Goal: Task Accomplishment & Management: Complete application form

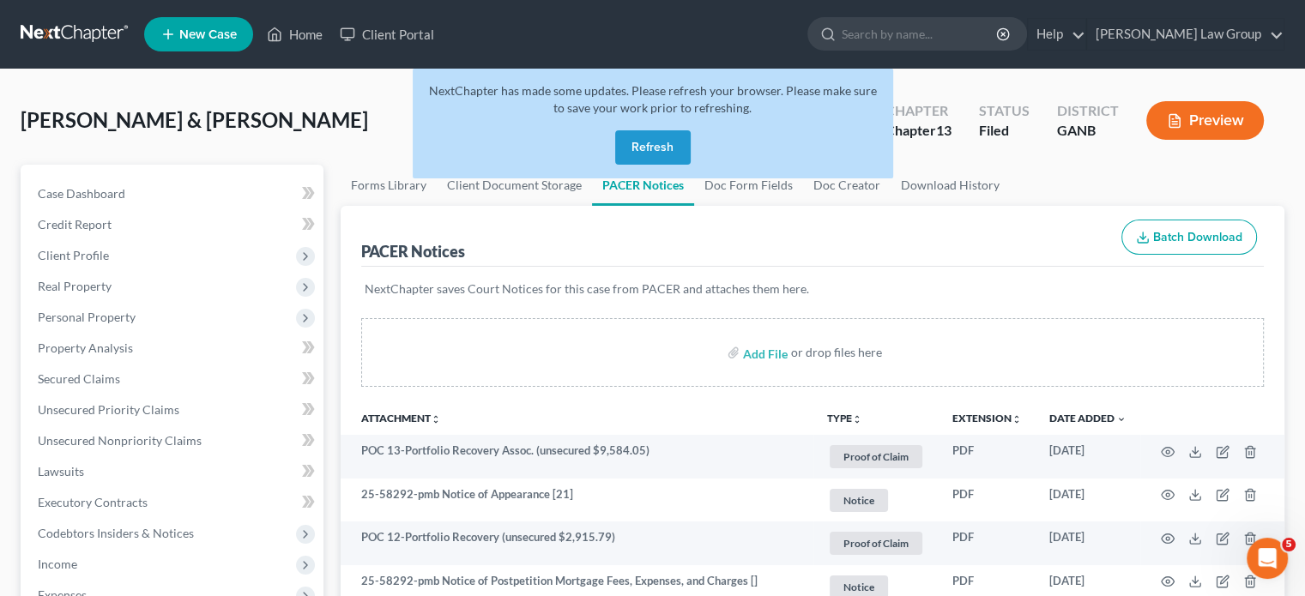
click at [657, 140] on button "Refresh" at bounding box center [653, 147] width 76 height 34
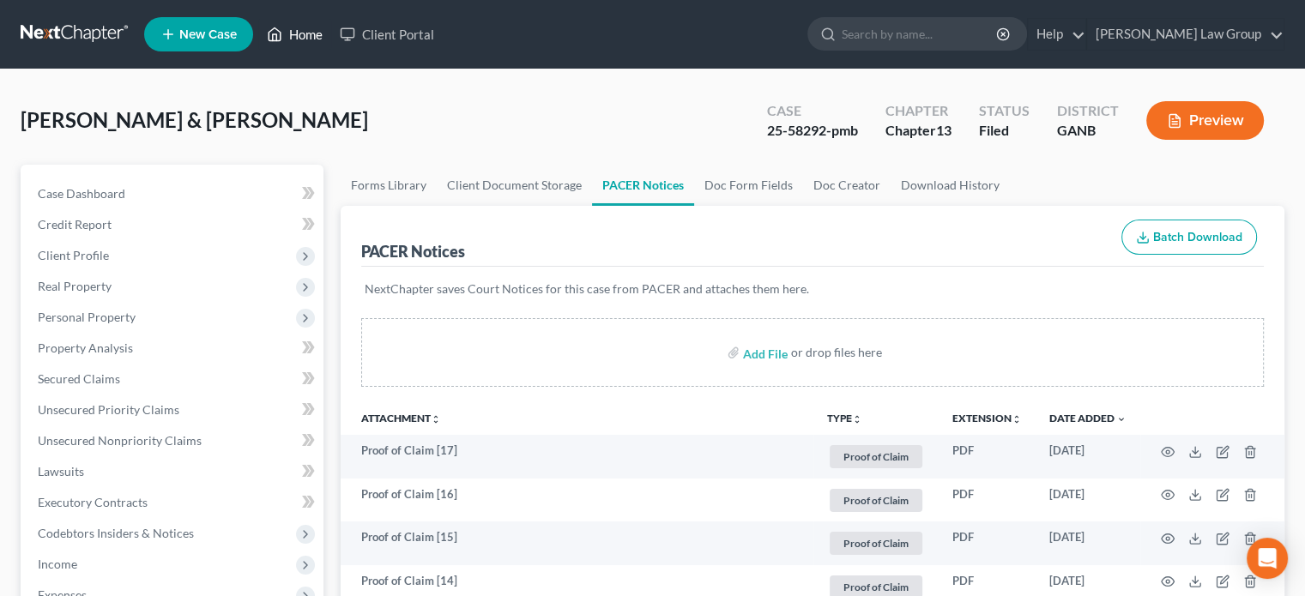
click at [305, 32] on link "Home" at bounding box center [294, 34] width 73 height 31
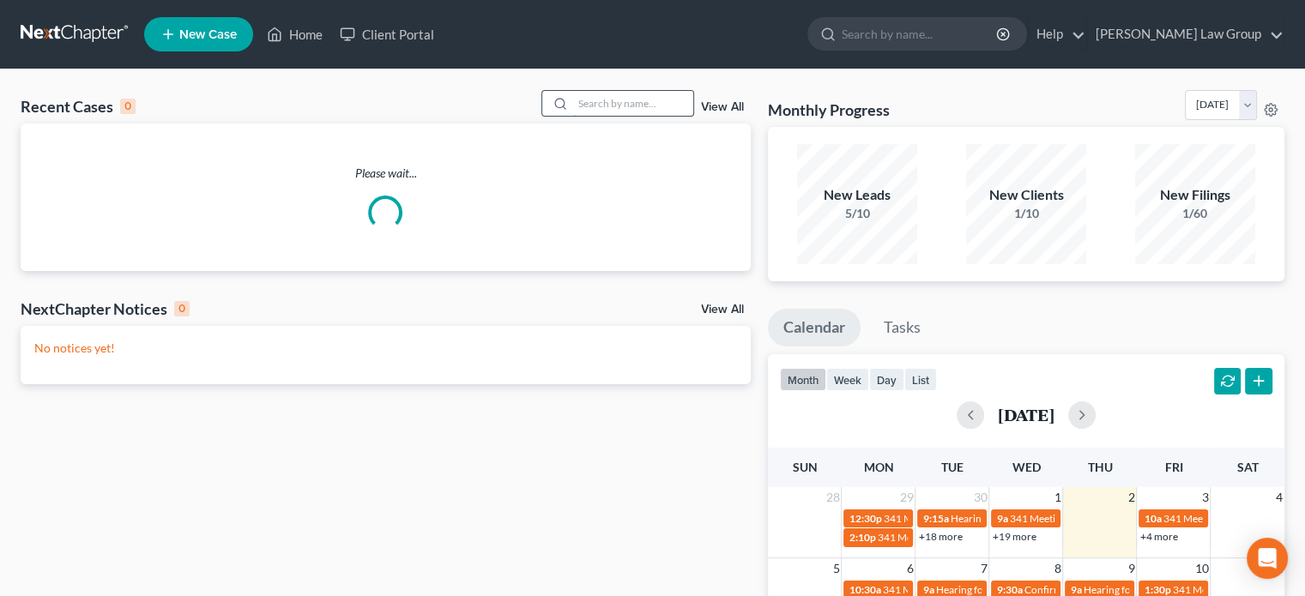
click at [587, 104] on input "search" at bounding box center [633, 103] width 120 height 25
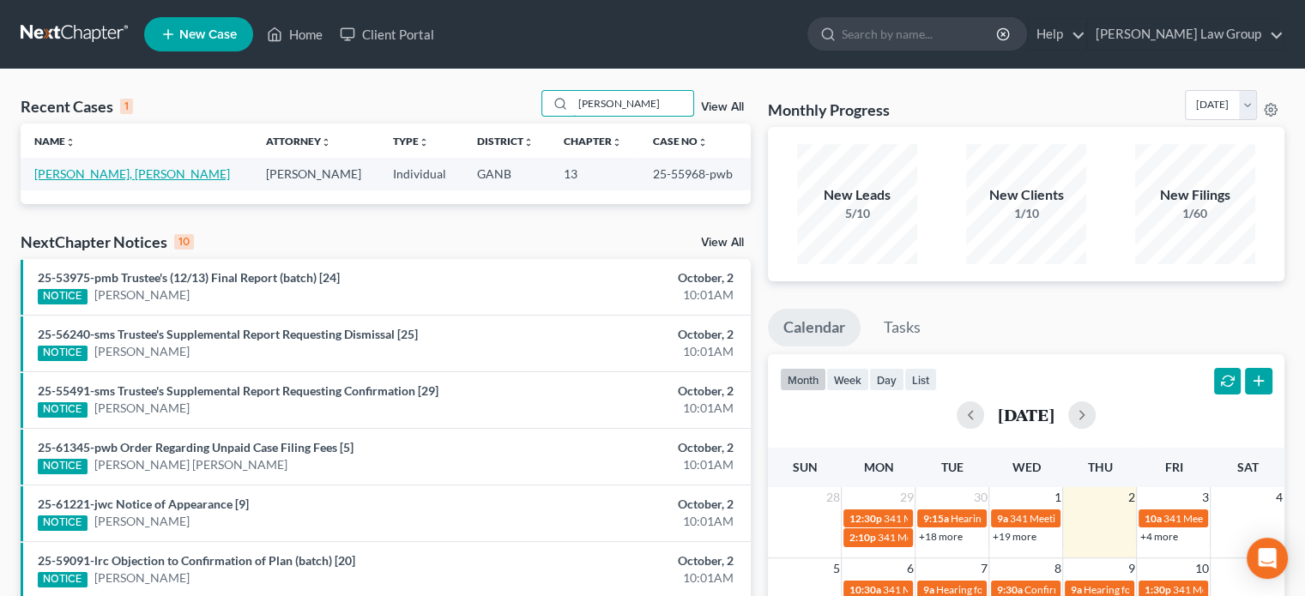
type input "pollard"
click at [82, 171] on link "Paul Pollard, Sheila" at bounding box center [132, 173] width 196 height 15
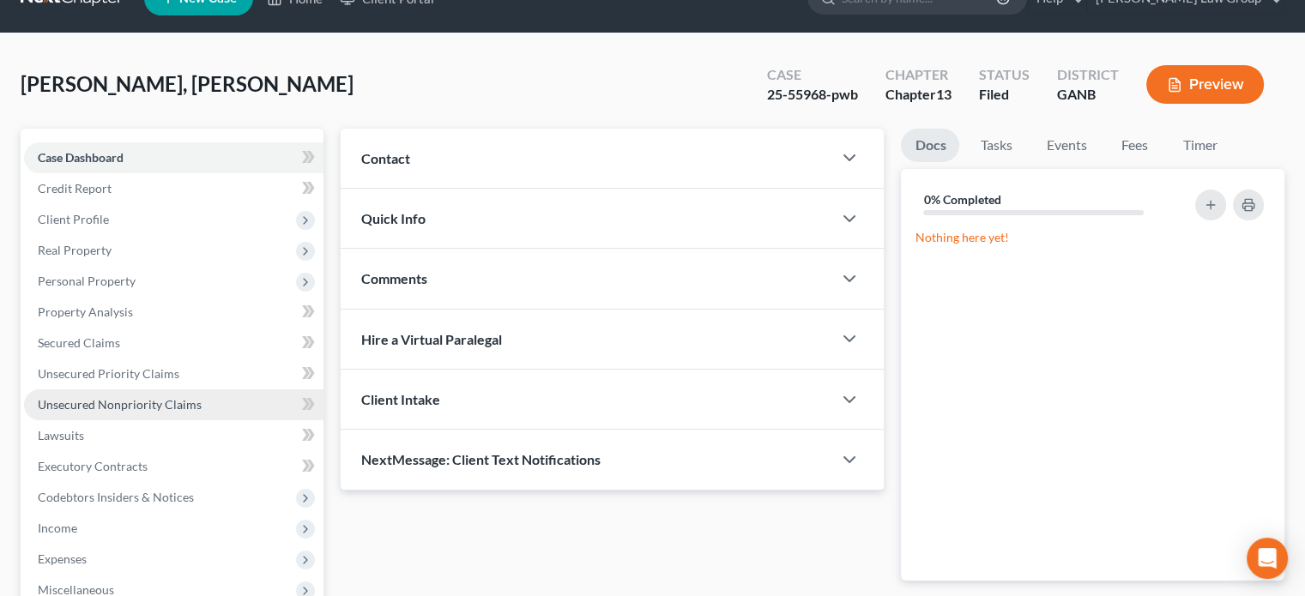
scroll to position [86, 0]
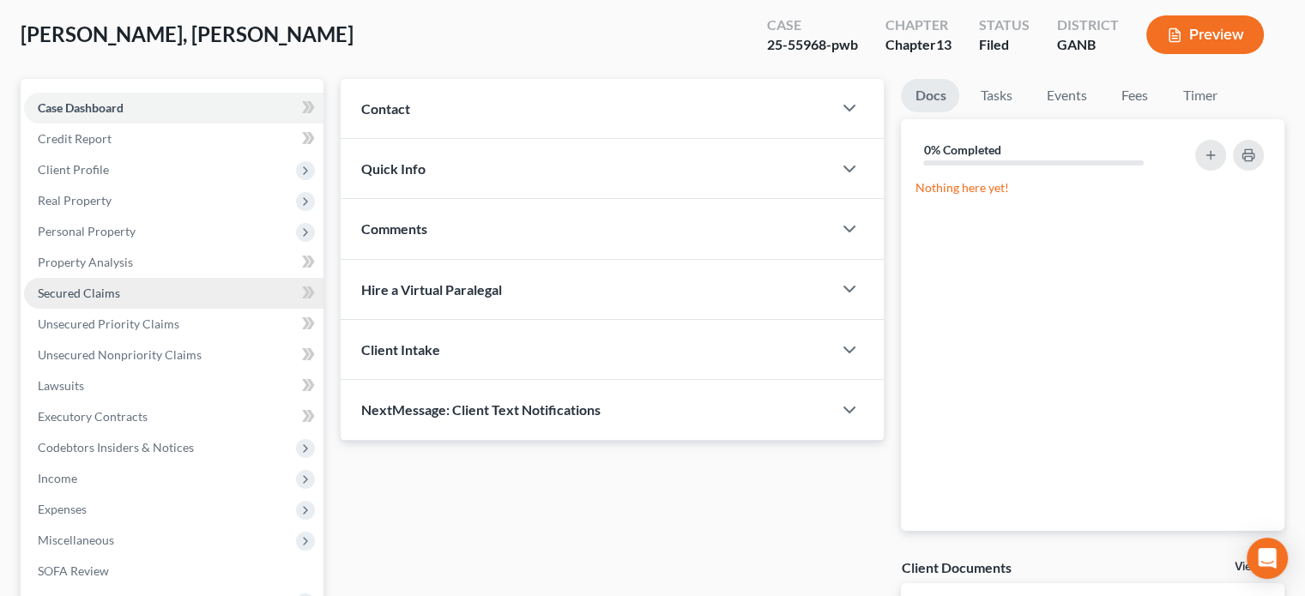
click at [86, 294] on span "Secured Claims" at bounding box center [79, 293] width 82 height 15
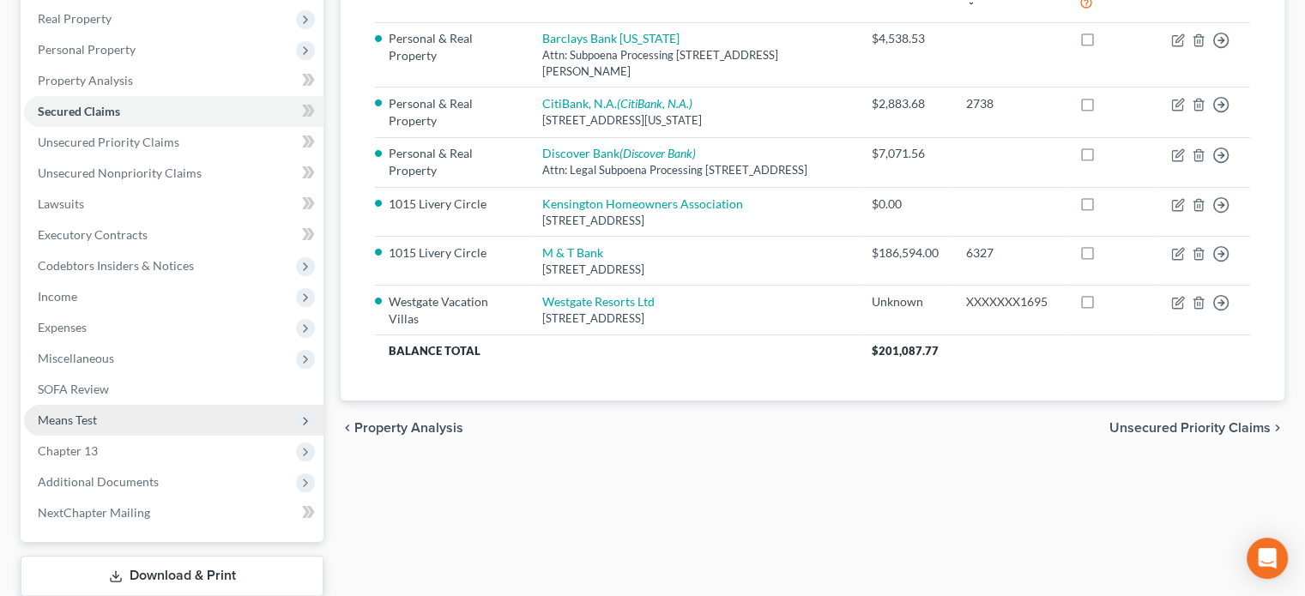
scroll to position [343, 0]
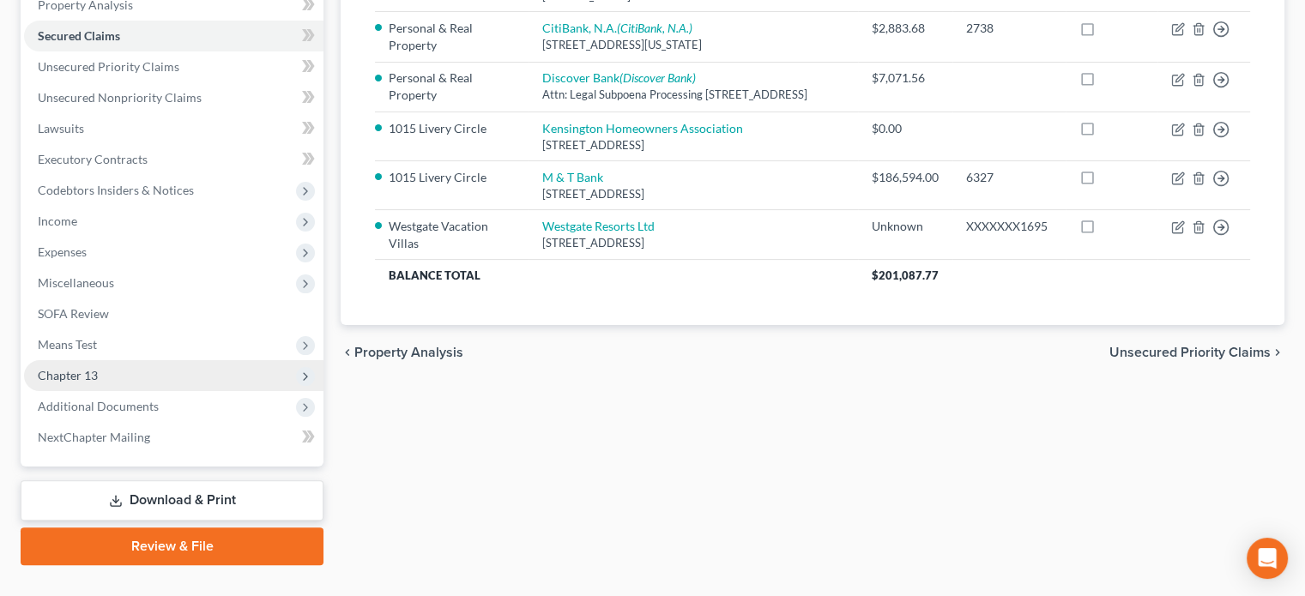
click at [47, 371] on span "Chapter 13" at bounding box center [68, 375] width 60 height 15
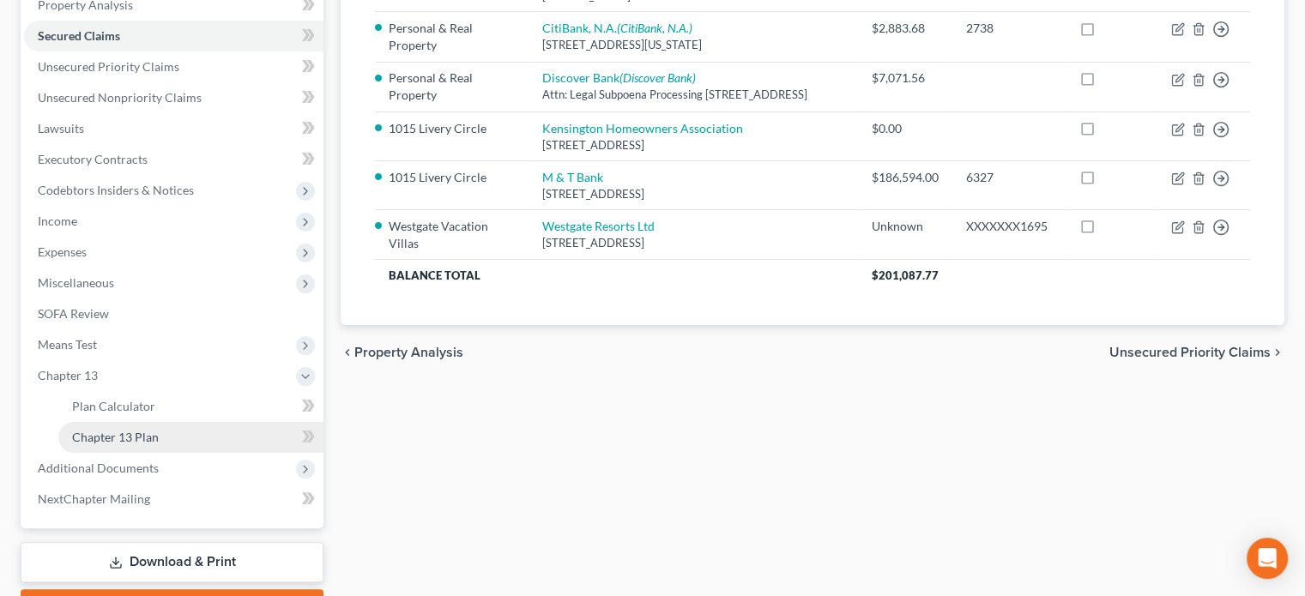
click at [109, 435] on span "Chapter 13 Plan" at bounding box center [115, 437] width 87 height 15
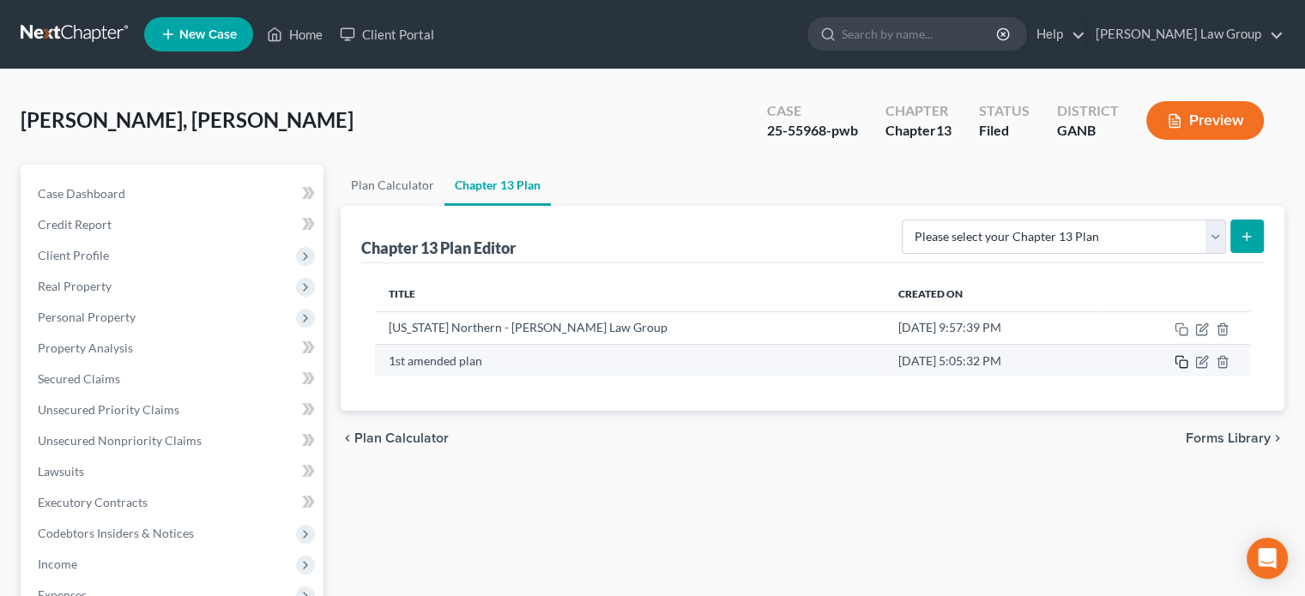
click at [1177, 361] on icon "button" at bounding box center [1182, 362] width 14 height 14
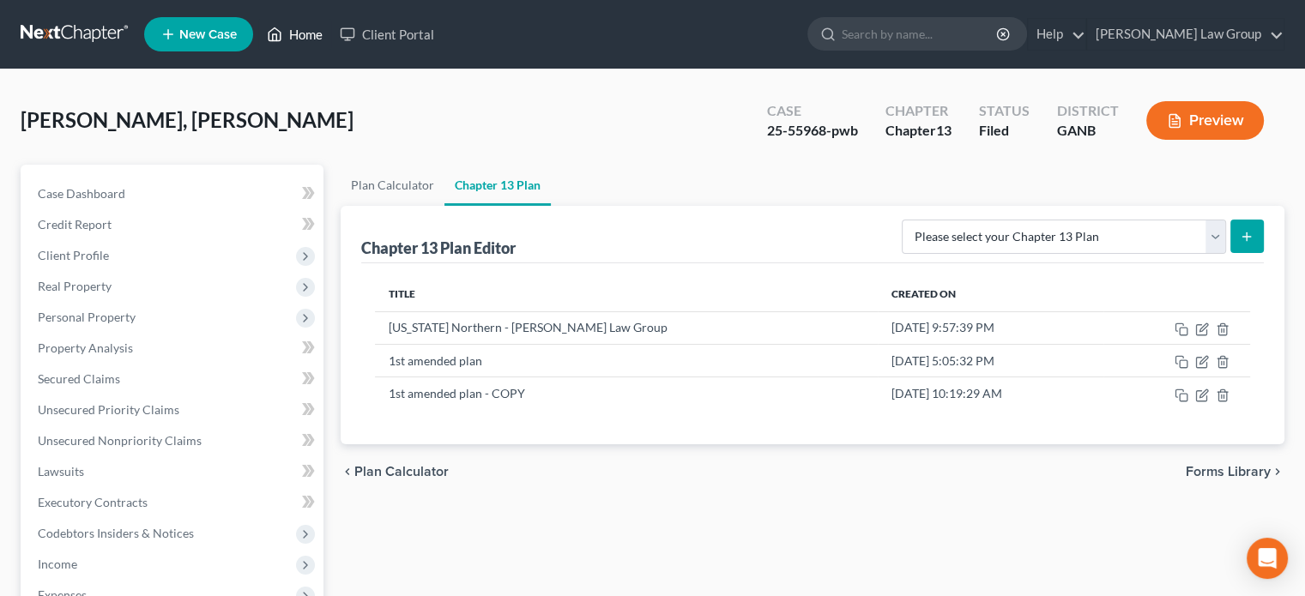
click at [298, 33] on link "Home" at bounding box center [294, 34] width 73 height 31
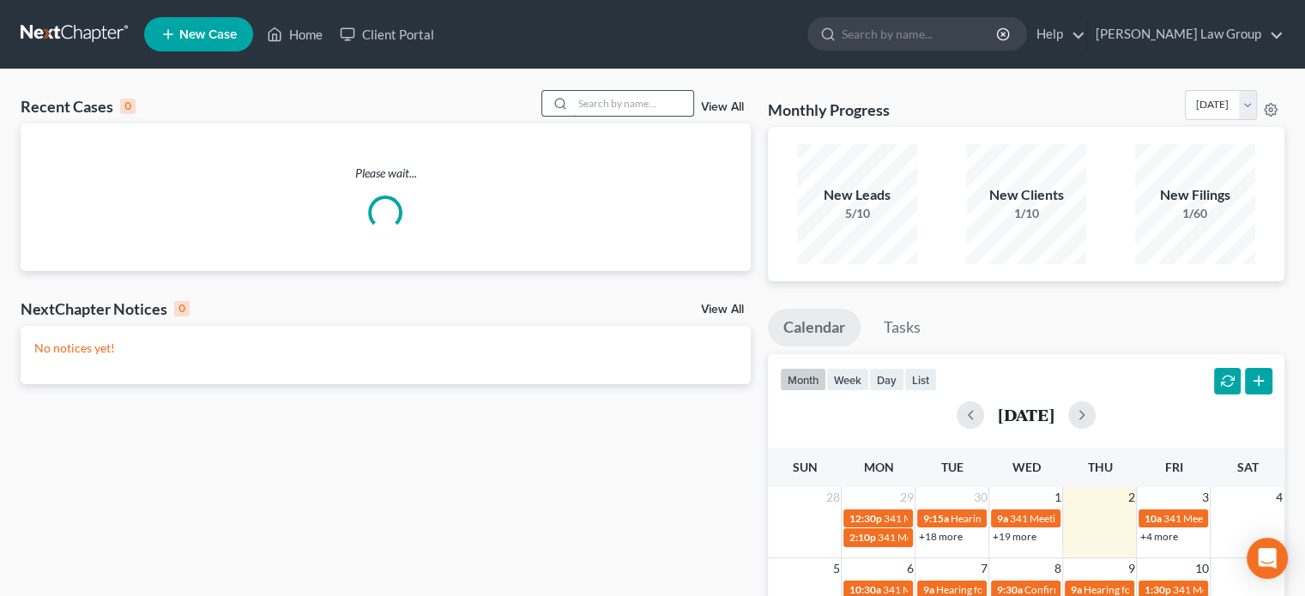
click at [577, 102] on input "search" at bounding box center [633, 103] width 120 height 25
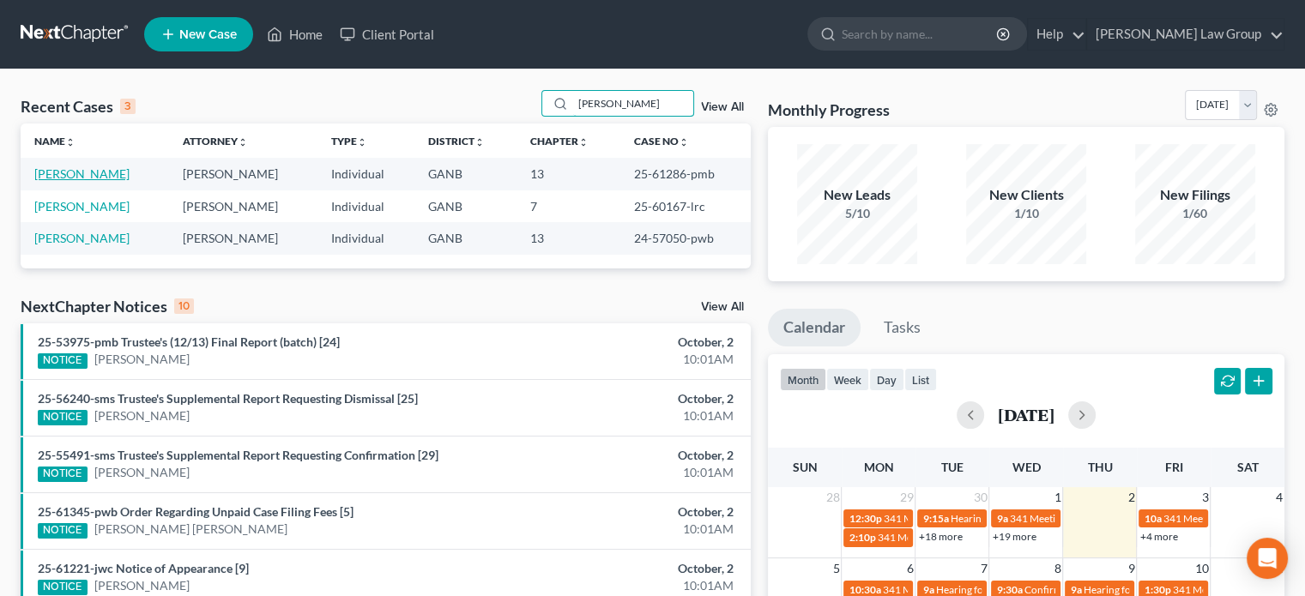
type input "dean"
click at [84, 177] on link "Dean, Gerald" at bounding box center [81, 173] width 95 height 15
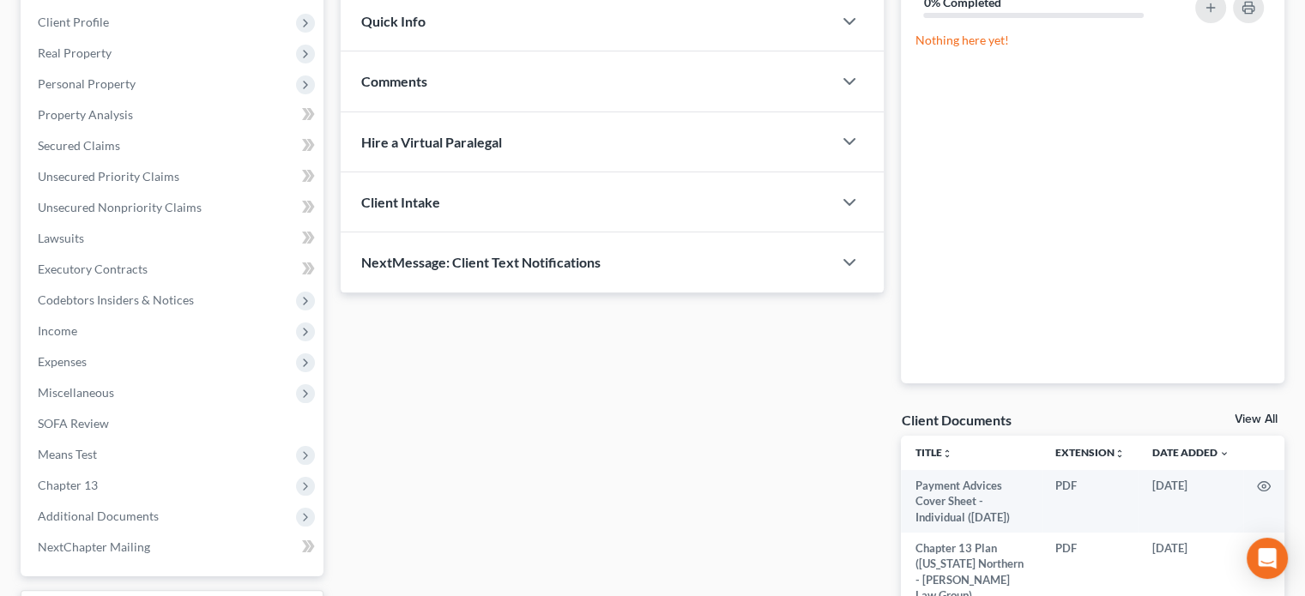
scroll to position [385, 0]
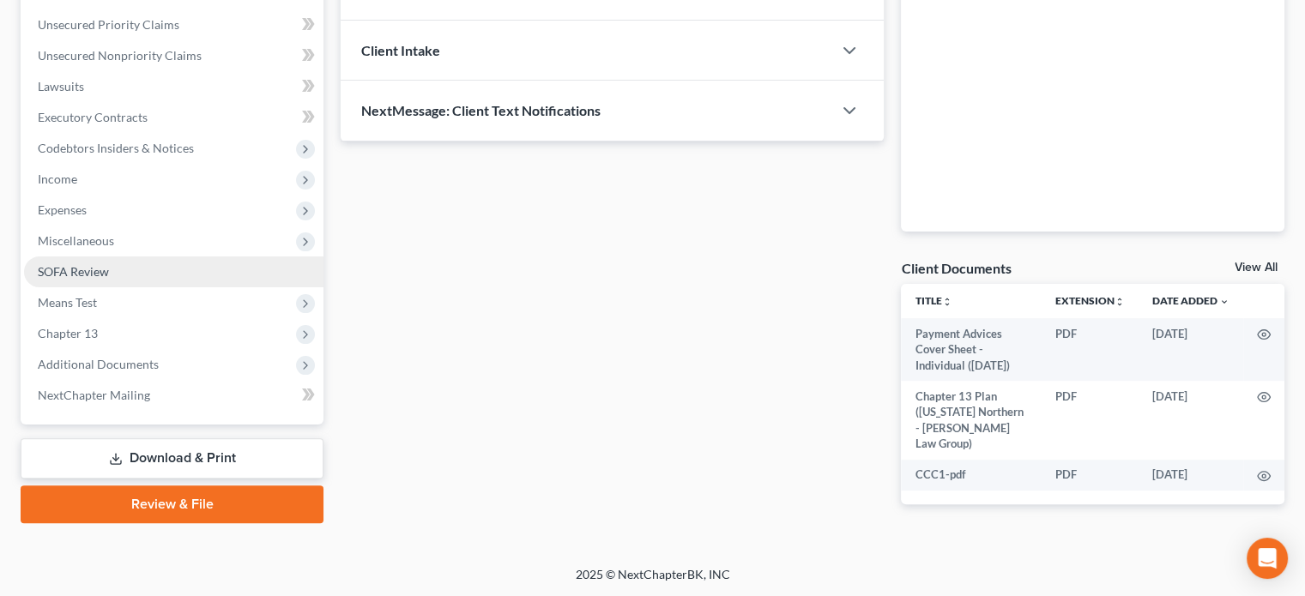
click at [72, 271] on span "SOFA Review" at bounding box center [73, 271] width 71 height 15
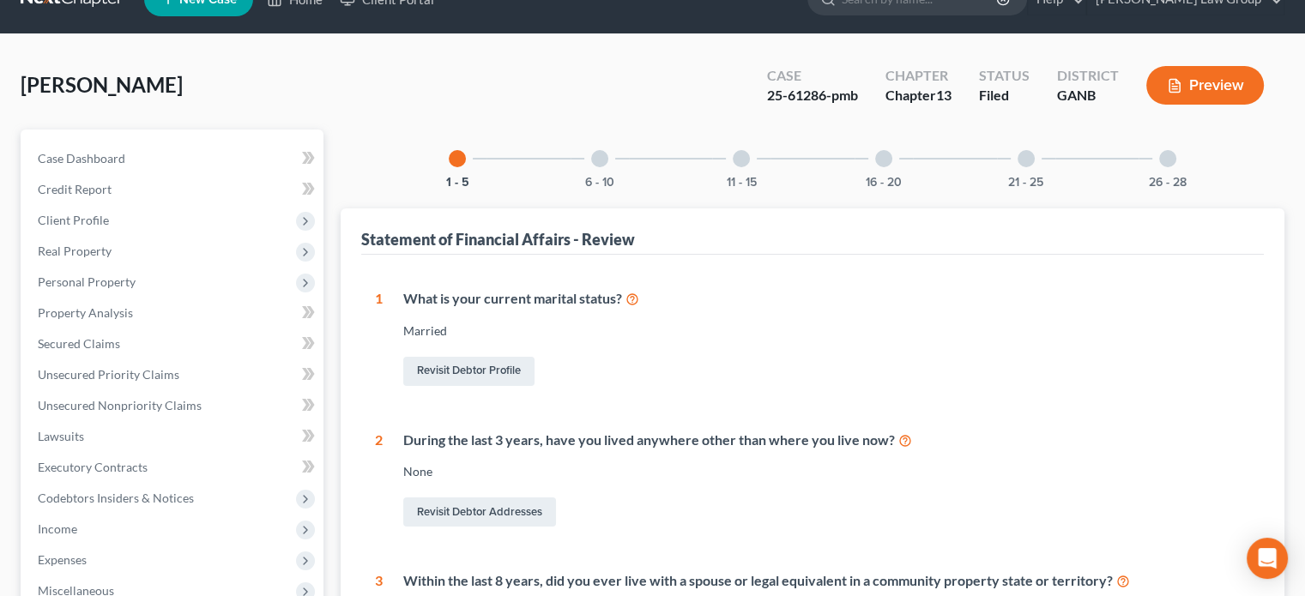
scroll to position [6, 0]
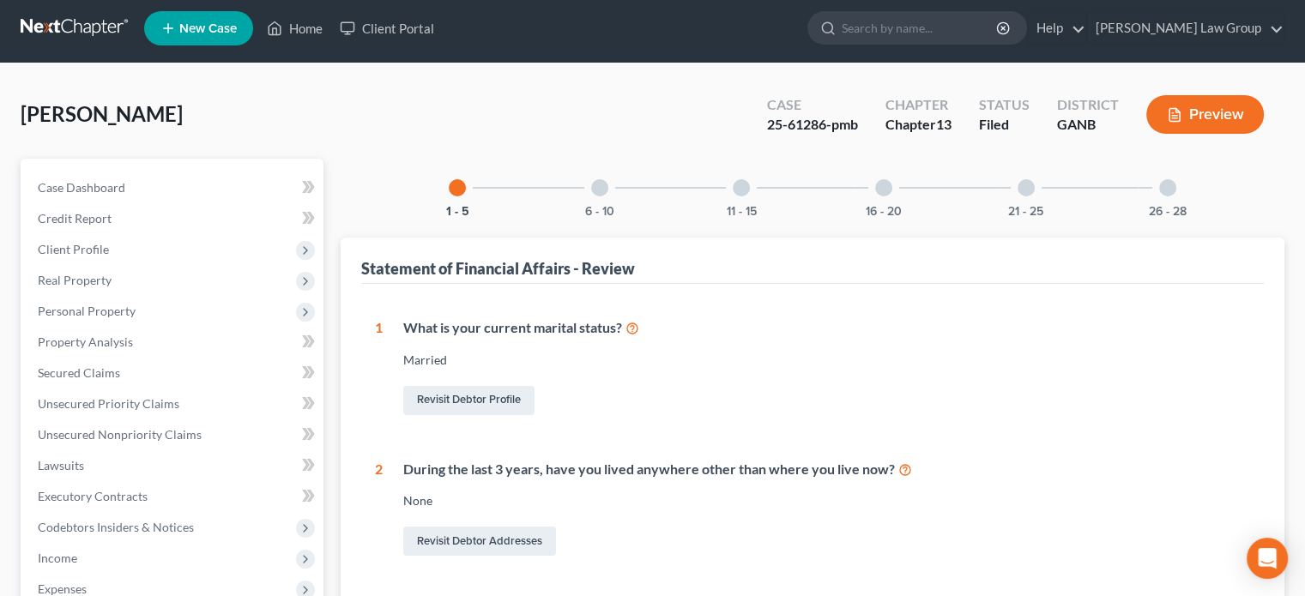
click at [605, 185] on div at bounding box center [599, 187] width 17 height 17
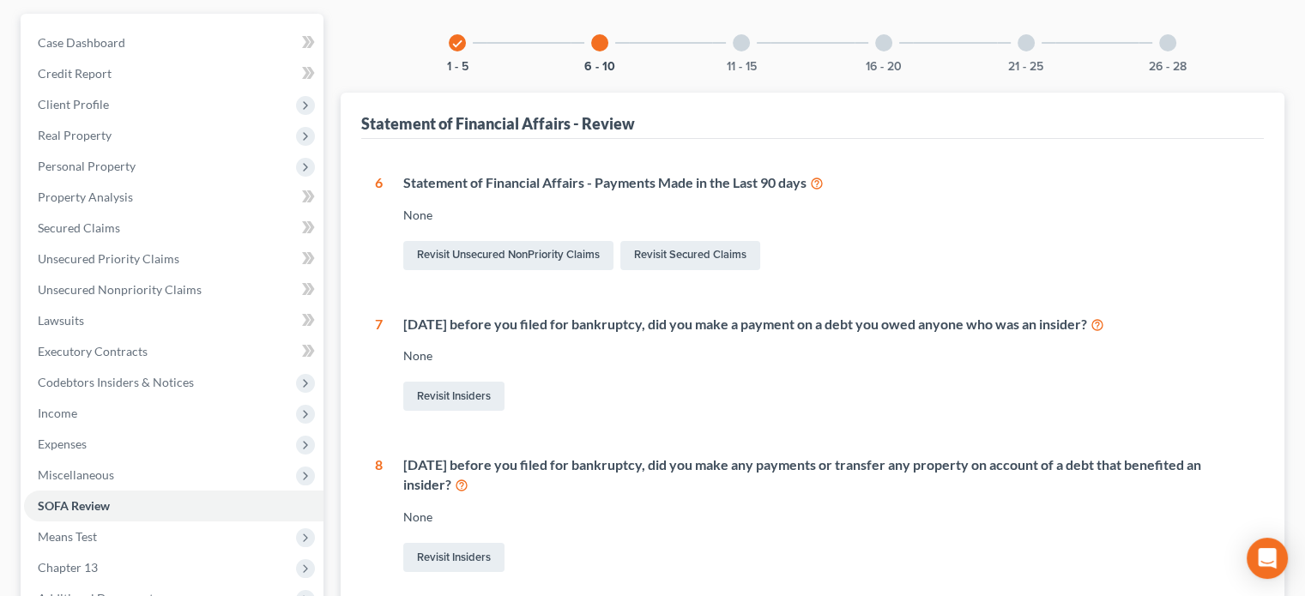
scroll to position [92, 0]
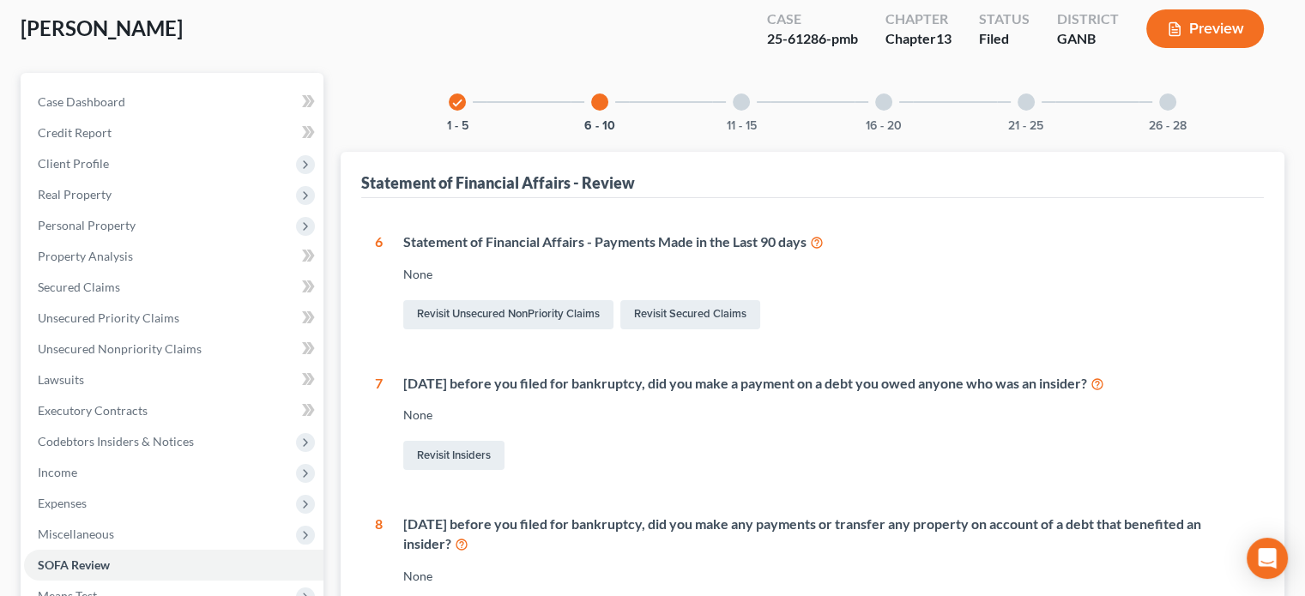
click at [740, 98] on div at bounding box center [741, 102] width 17 height 17
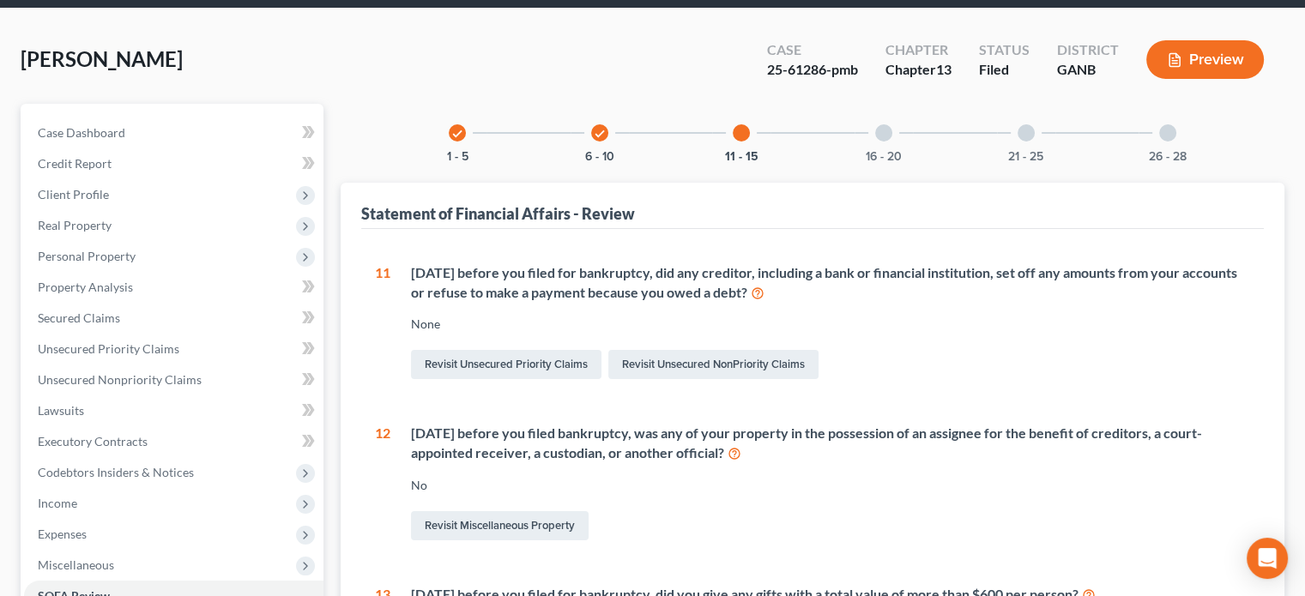
scroll to position [52, 0]
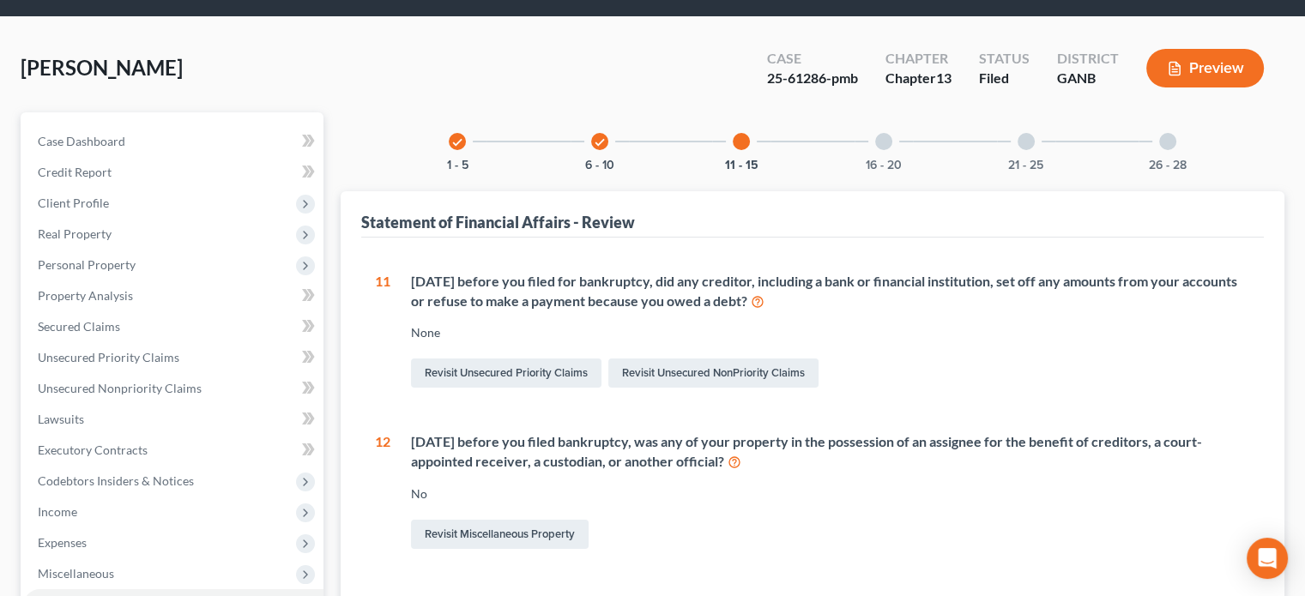
click at [880, 142] on div at bounding box center [883, 141] width 17 height 17
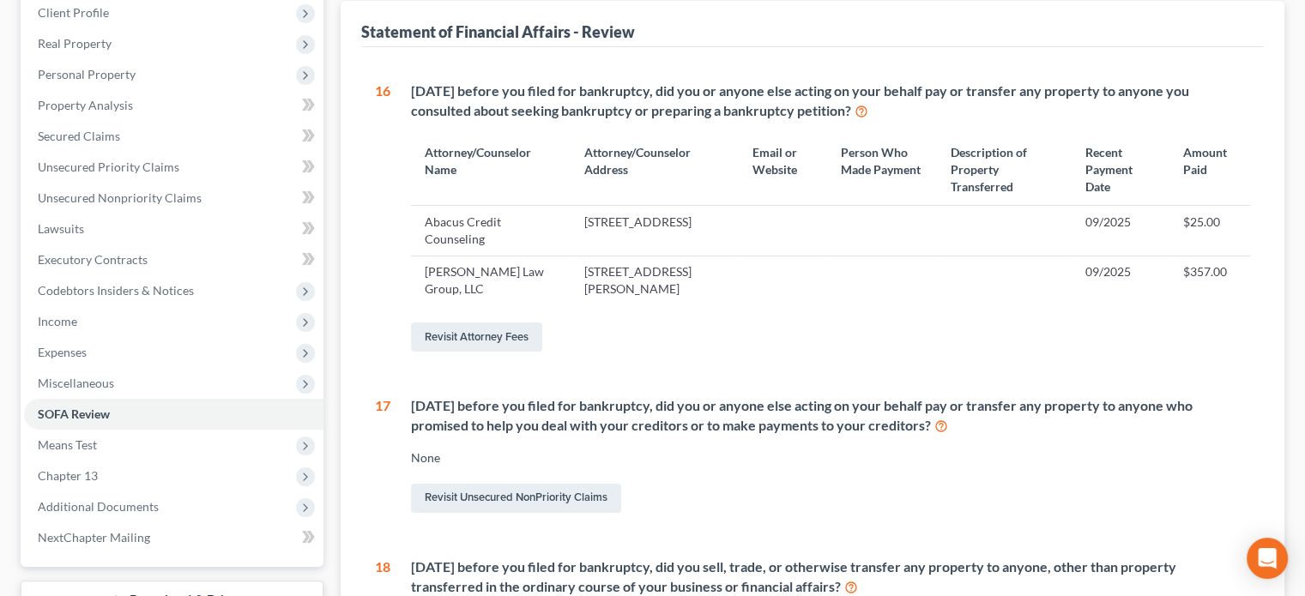
scroll to position [138, 0]
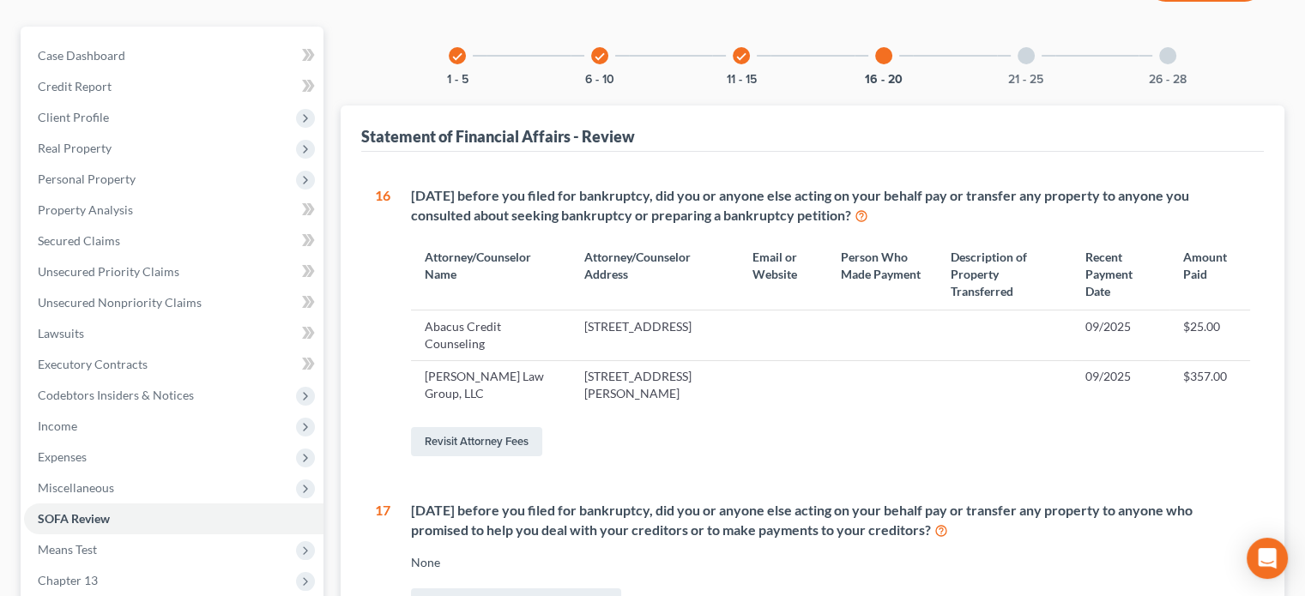
click at [1026, 47] on div at bounding box center [1026, 55] width 17 height 17
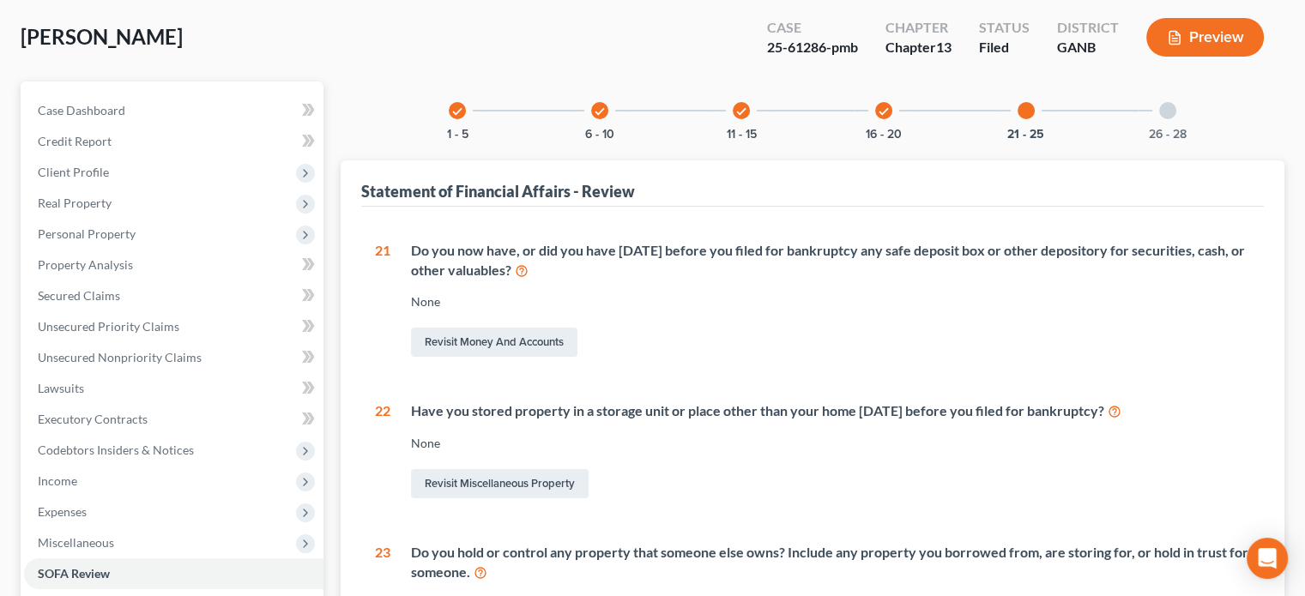
scroll to position [0, 0]
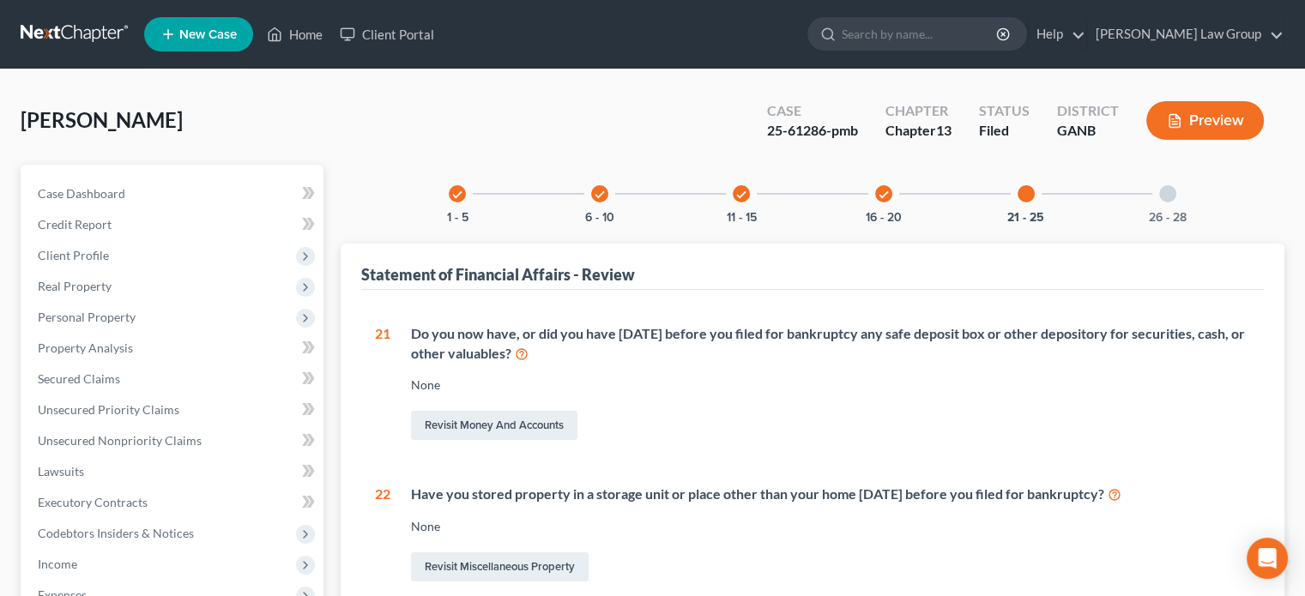
click at [1163, 198] on div at bounding box center [1167, 193] width 17 height 17
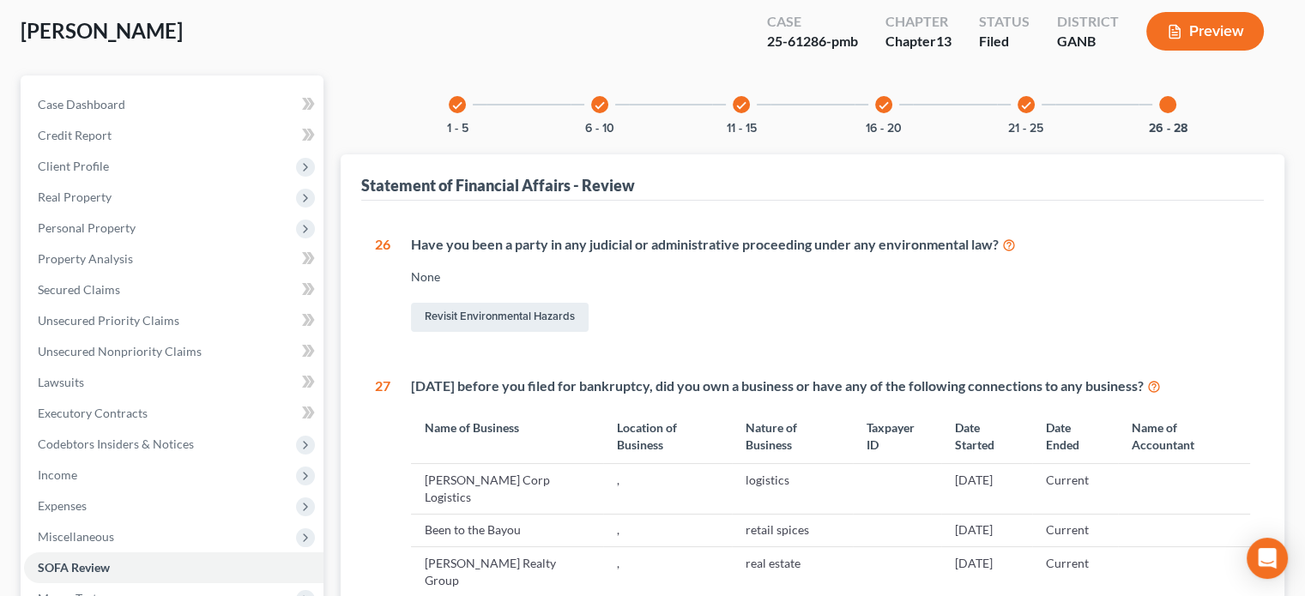
scroll to position [86, 0]
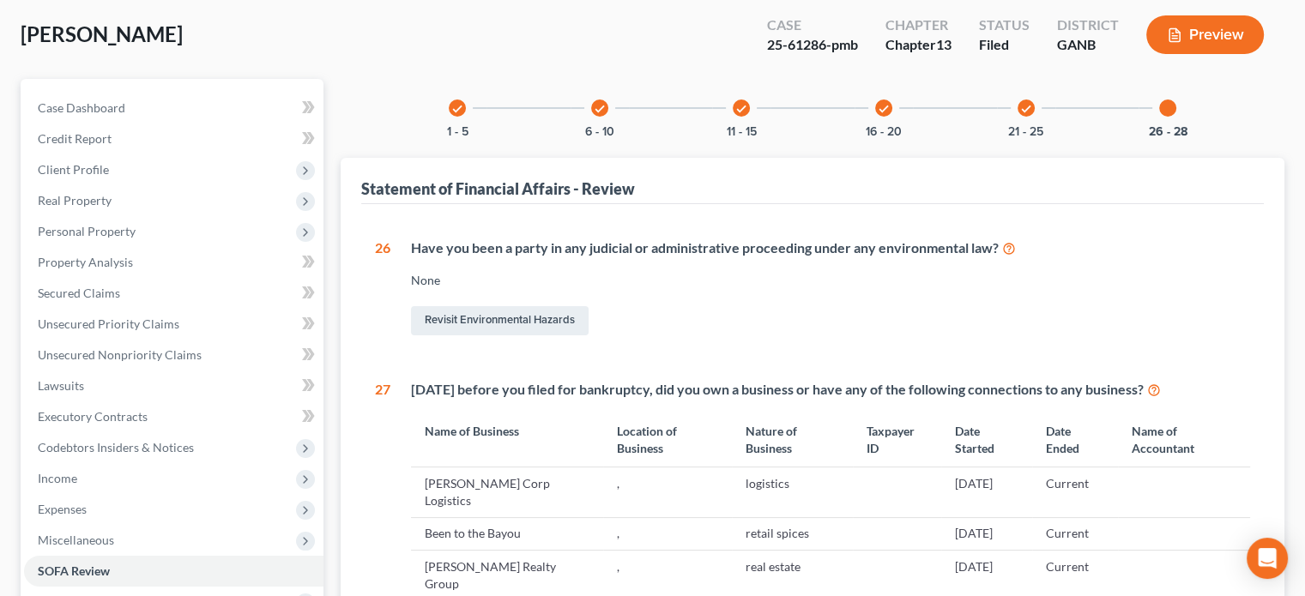
click at [881, 109] on icon "check" at bounding box center [884, 109] width 12 height 12
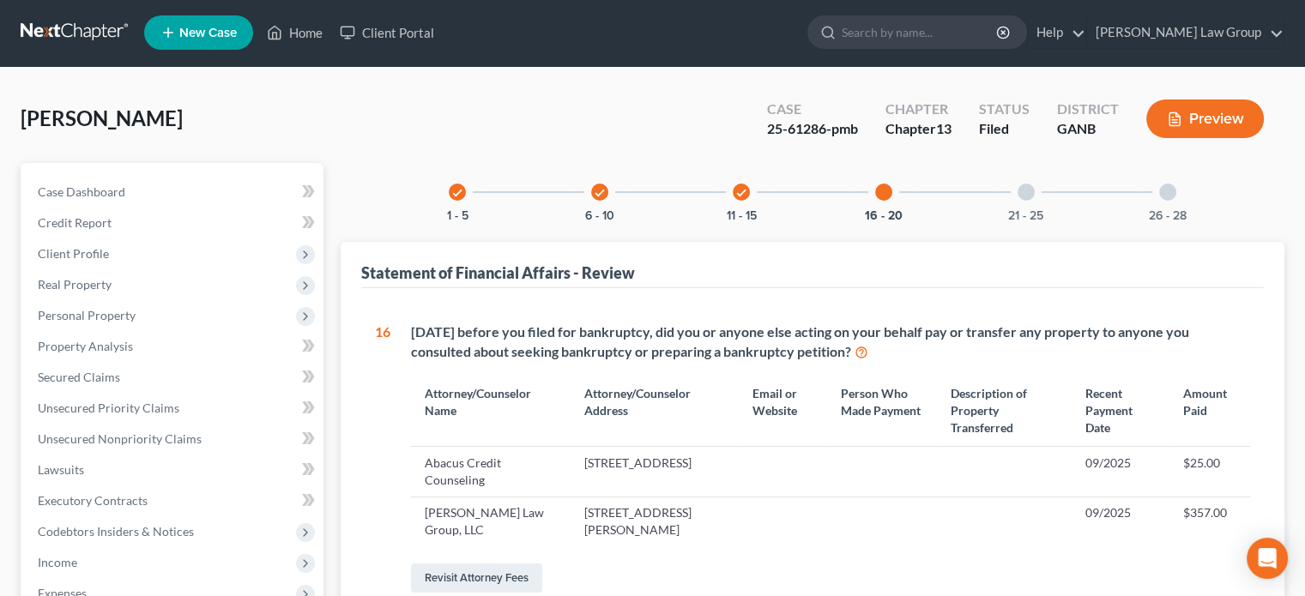
scroll to position [0, 0]
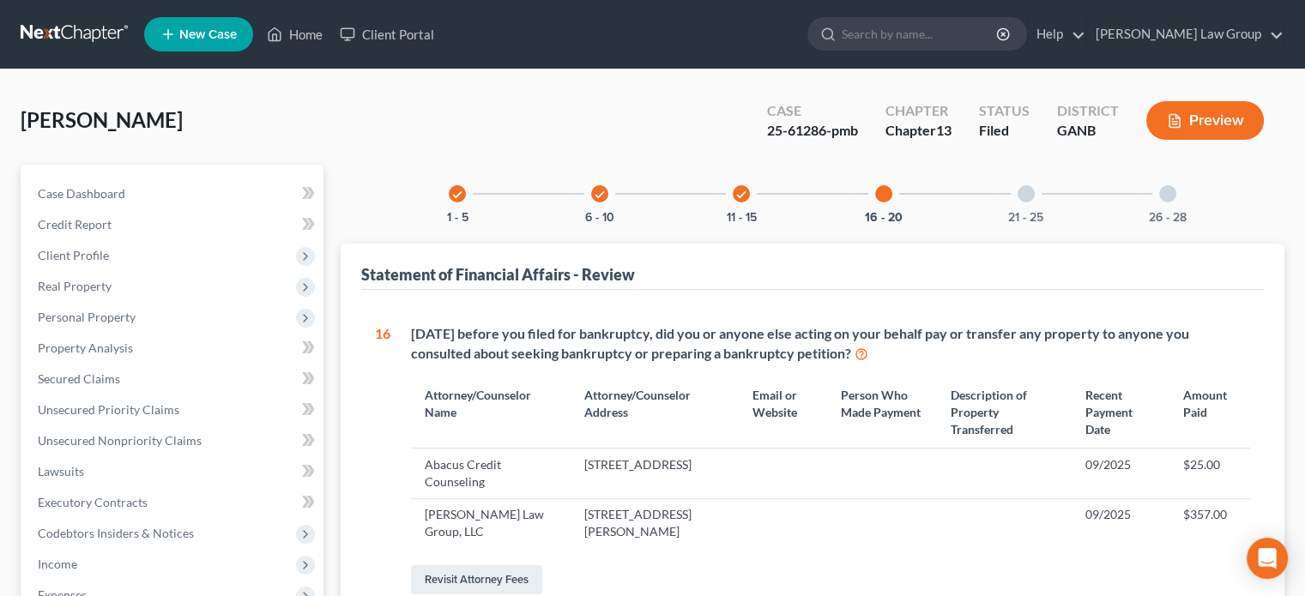
click at [1205, 116] on button "Preview" at bounding box center [1205, 120] width 118 height 39
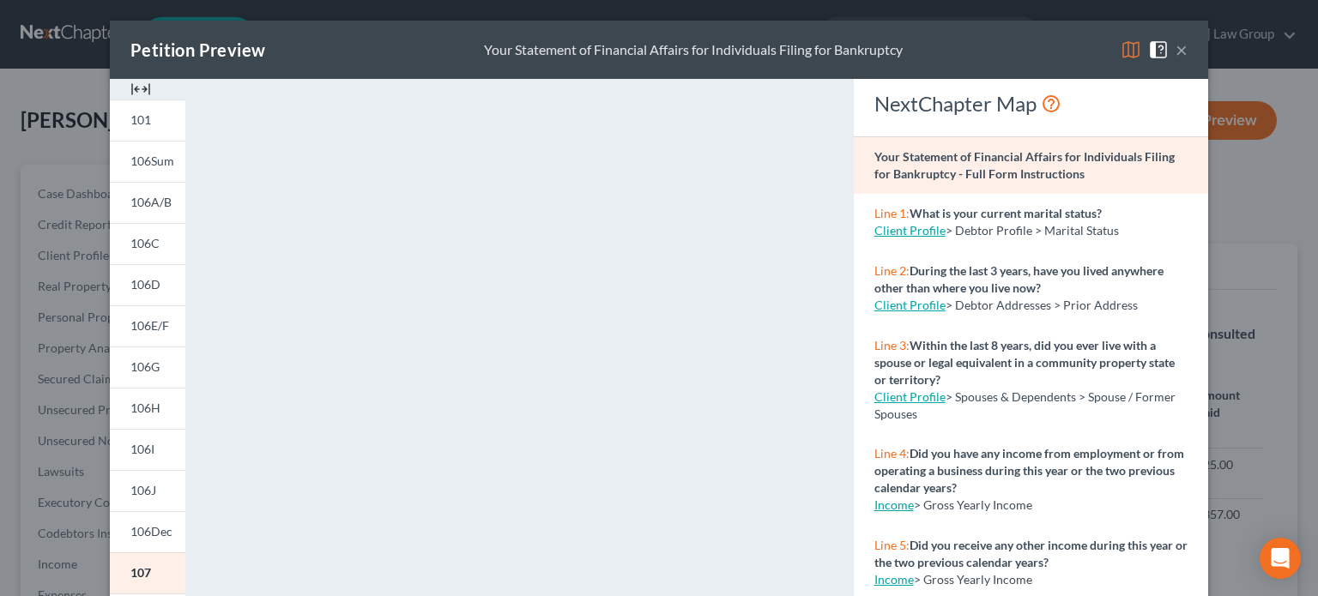
click at [1177, 52] on button "×" at bounding box center [1181, 49] width 12 height 21
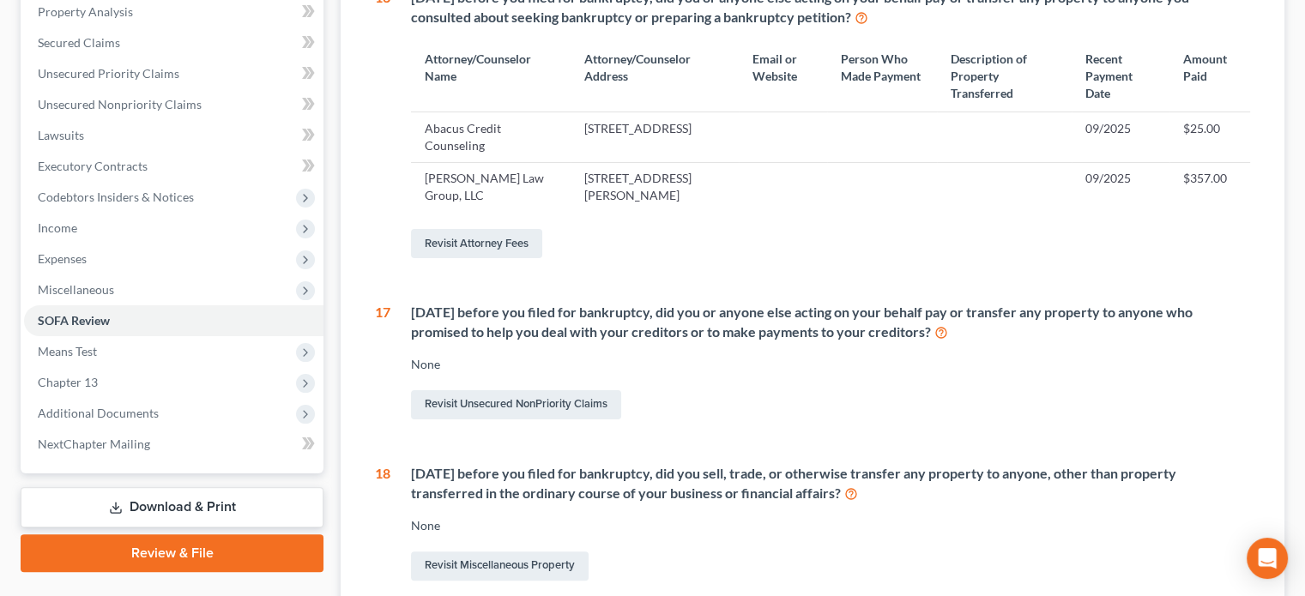
scroll to position [343, 0]
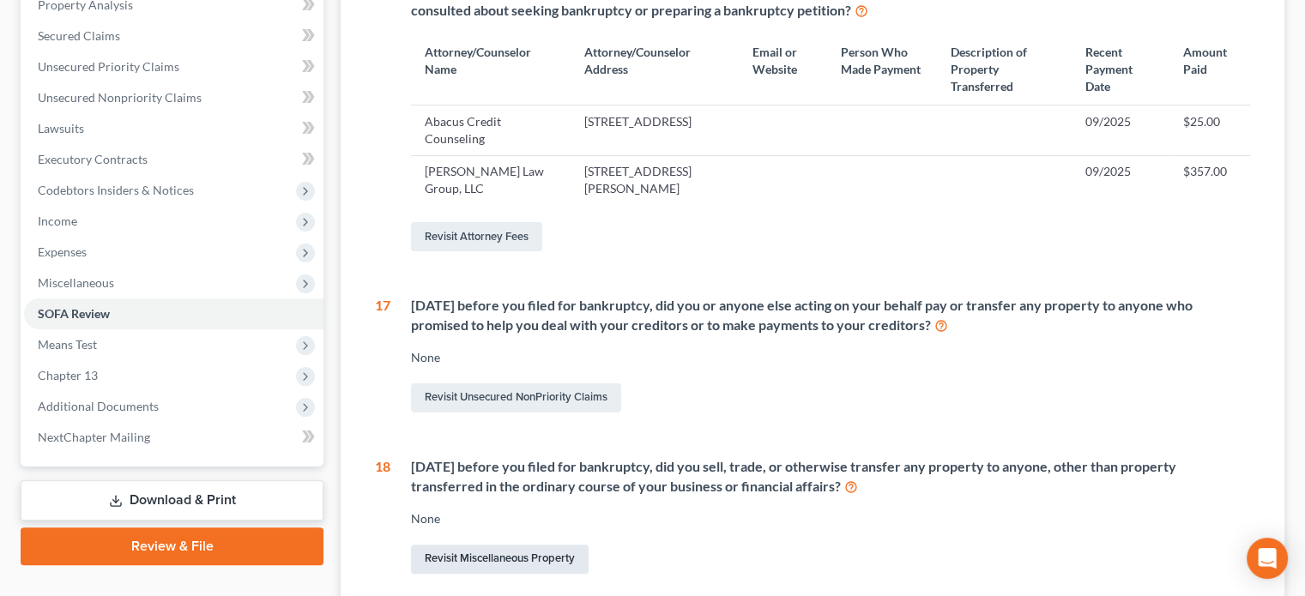
click at [500, 559] on link "Revisit Miscellaneous Property" at bounding box center [500, 559] width 178 height 29
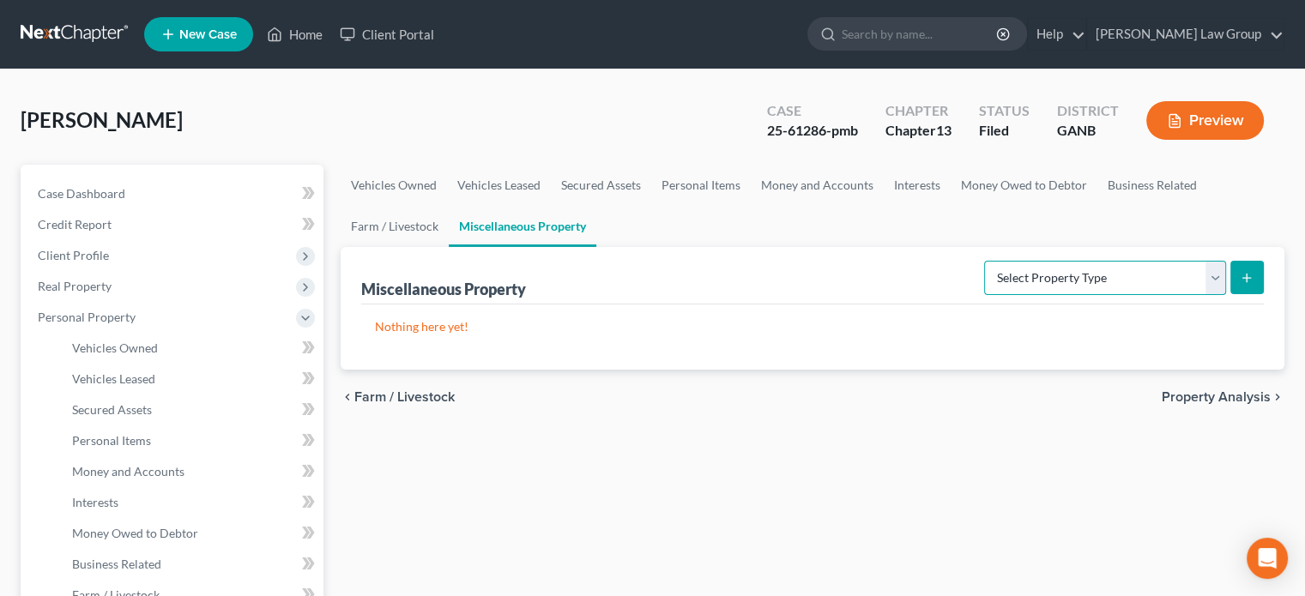
click at [1215, 287] on select "Select Property Type Assigned for Creditor Benefit Within 1 Year Holding for An…" at bounding box center [1105, 278] width 242 height 34
click at [879, 287] on div "Miscellaneous Property Select Property Type Assigned for Creditor Benefit Withi…" at bounding box center [812, 275] width 903 height 57
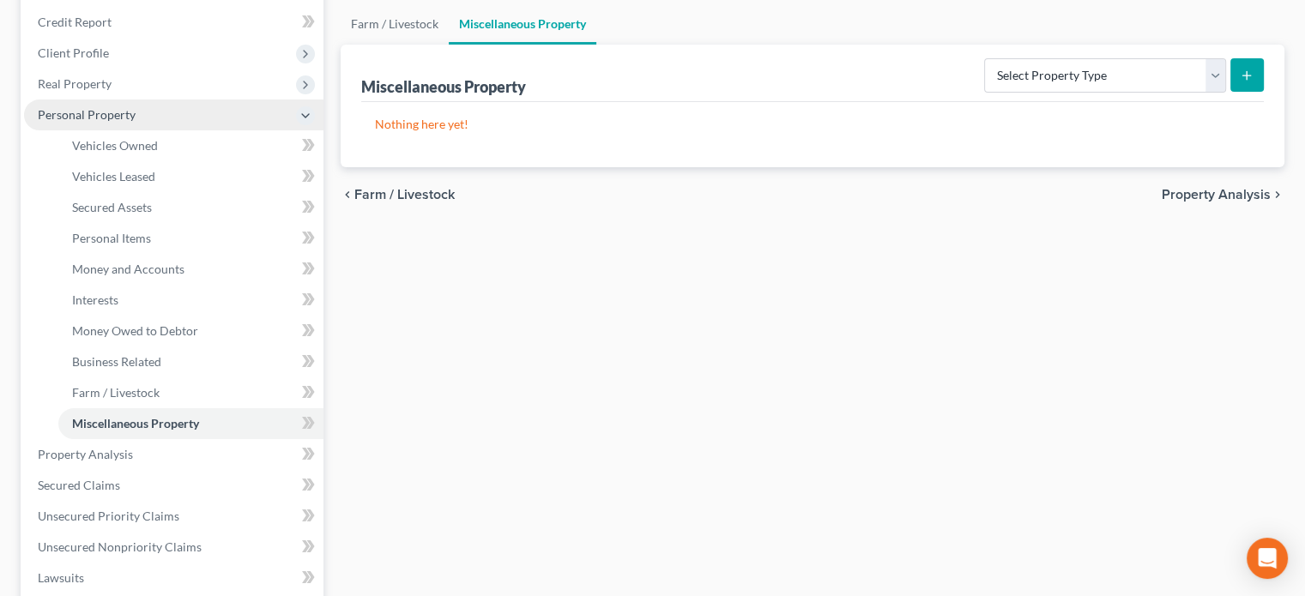
scroll to position [84, 0]
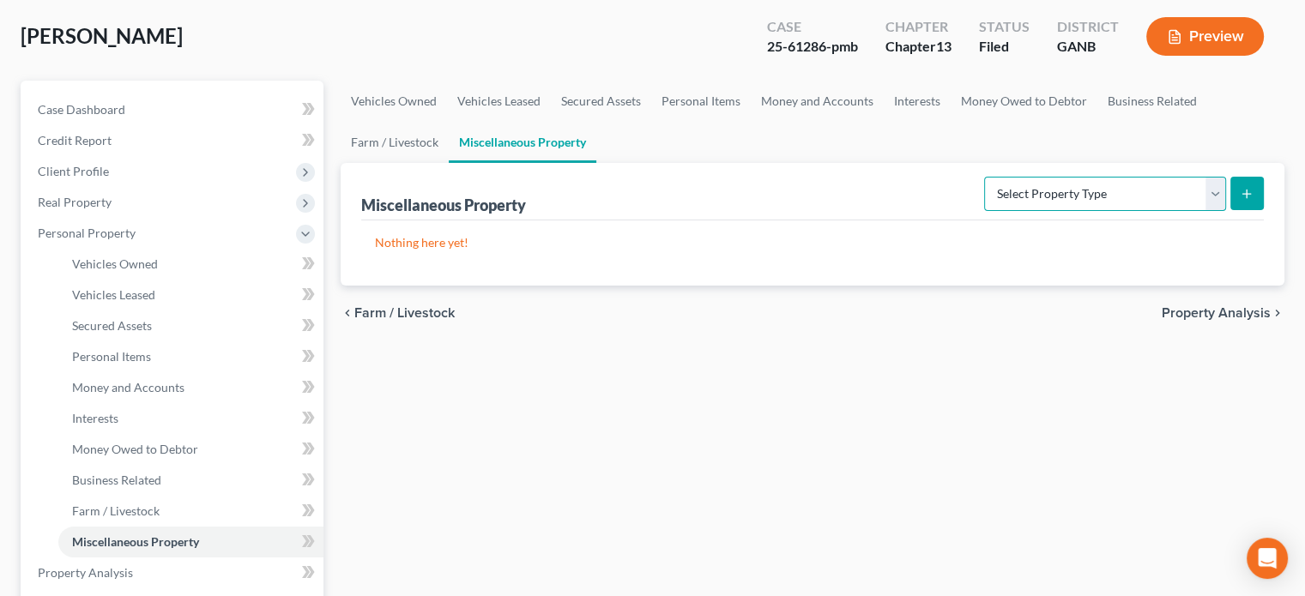
click at [1210, 191] on select "Select Property Type Assigned for Creditor Benefit Within 1 Year Holding for An…" at bounding box center [1105, 194] width 242 height 34
click at [493, 405] on div "Vehicles Owned Vehicles Leased Secured Assets Personal Items Money and Accounts…" at bounding box center [812, 607] width 961 height 1053
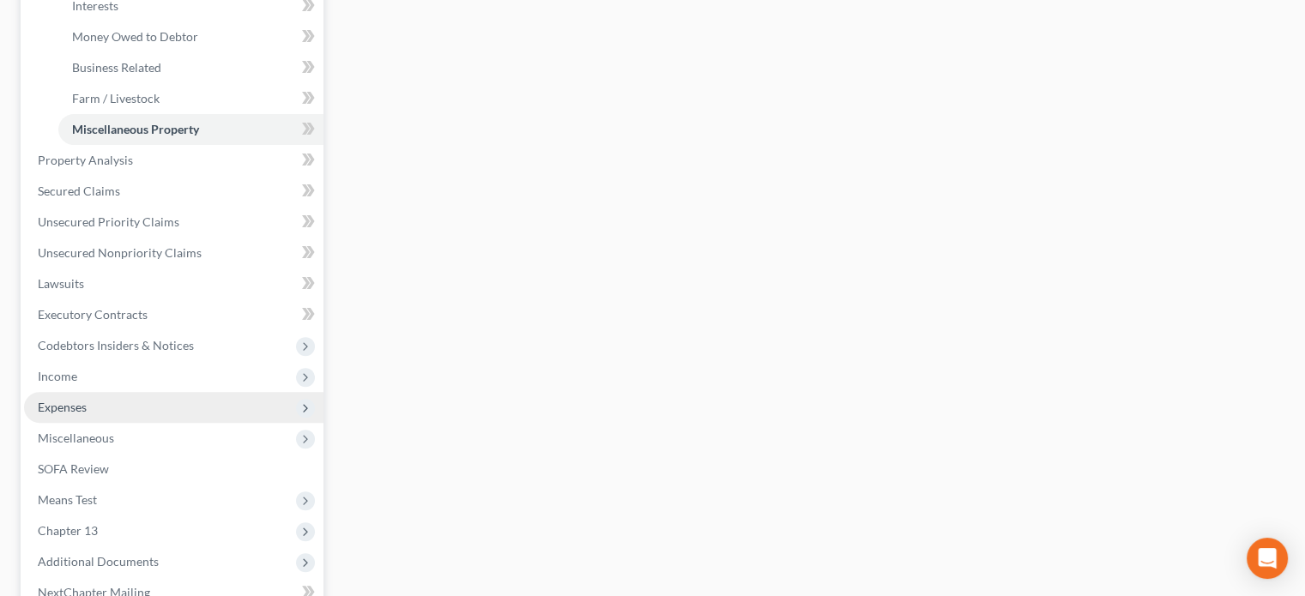
scroll to position [685, 0]
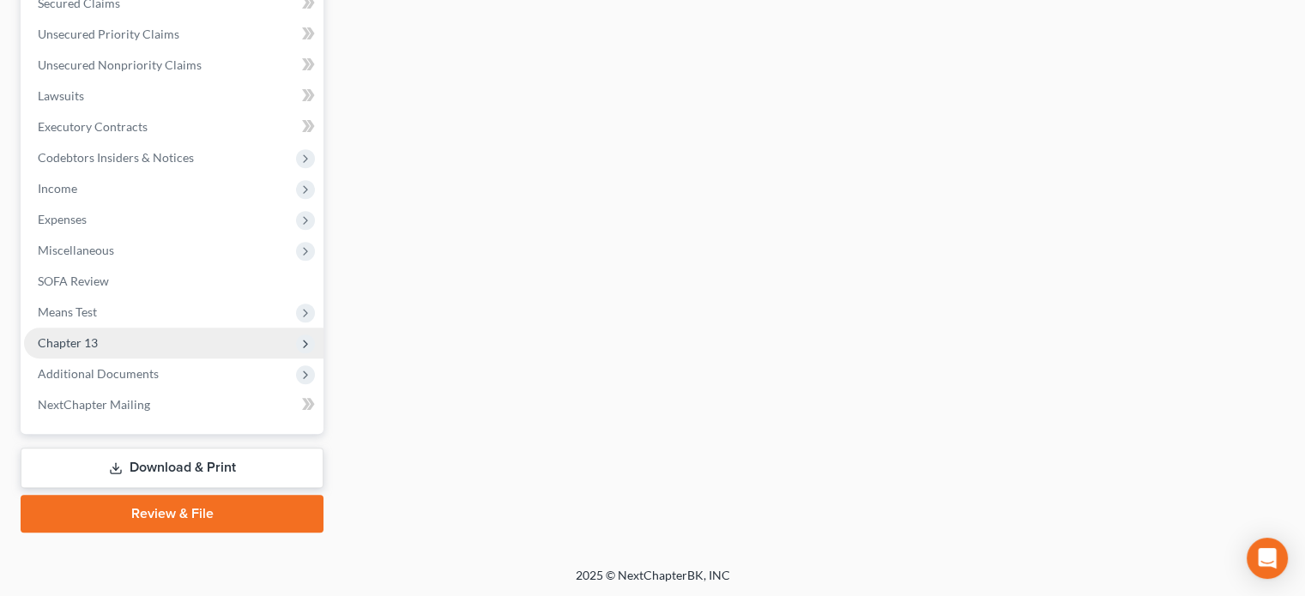
click at [88, 343] on span "Chapter 13" at bounding box center [68, 342] width 60 height 15
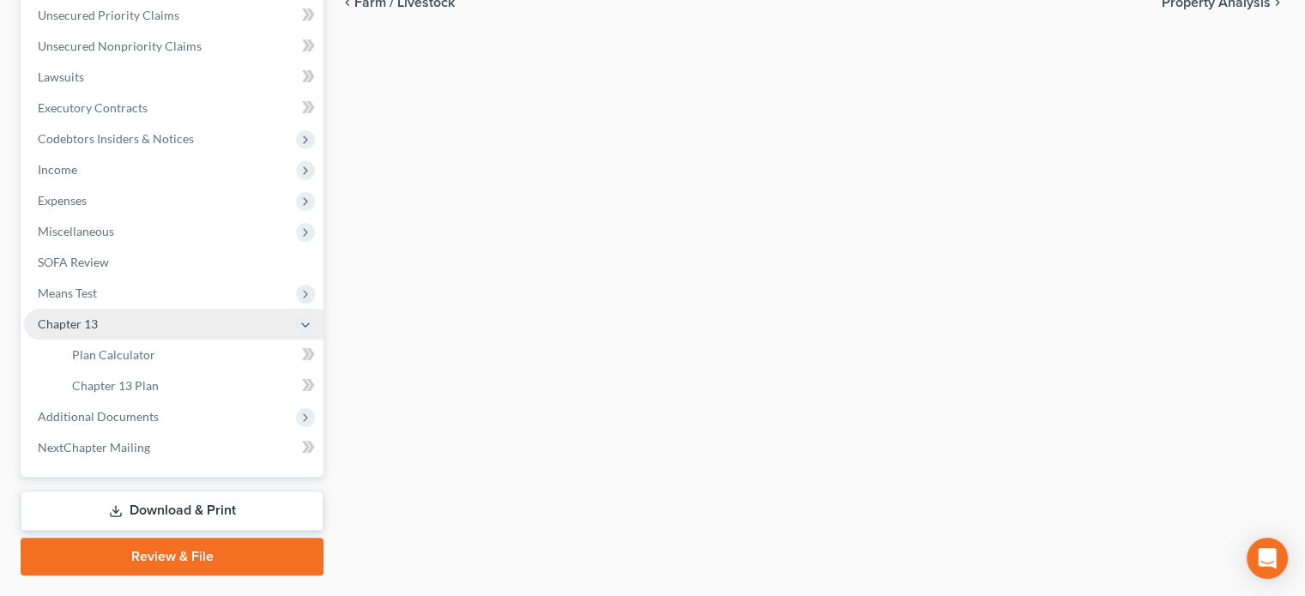
scroll to position [376, 0]
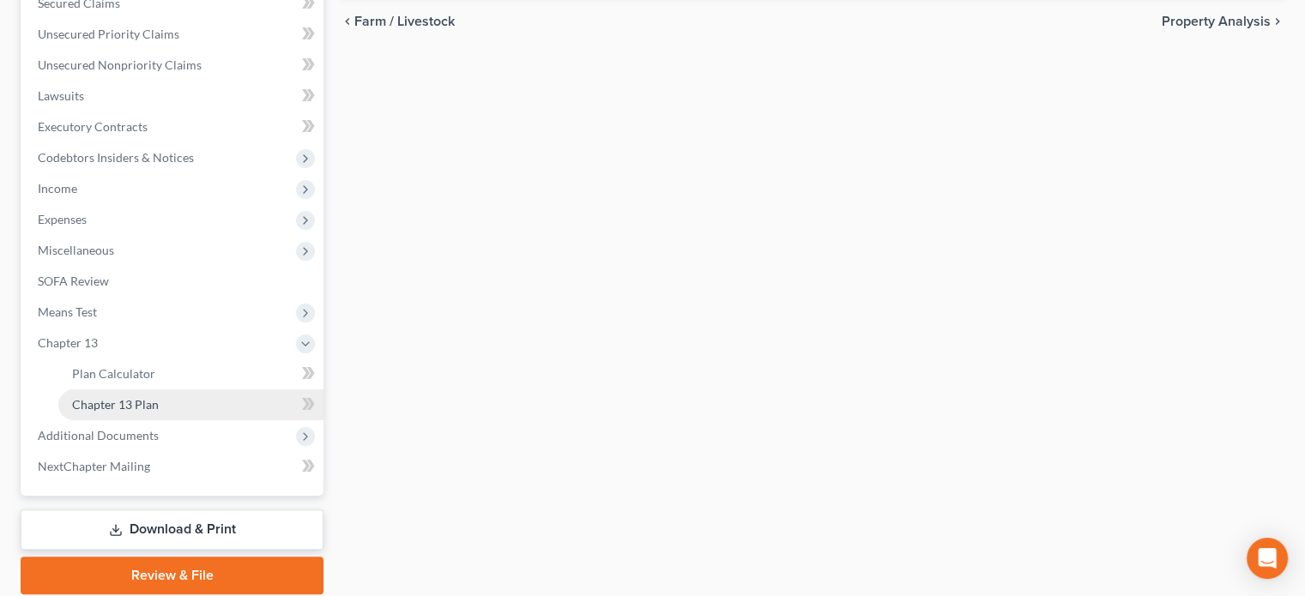
click at [124, 406] on span "Chapter 13 Plan" at bounding box center [115, 404] width 87 height 15
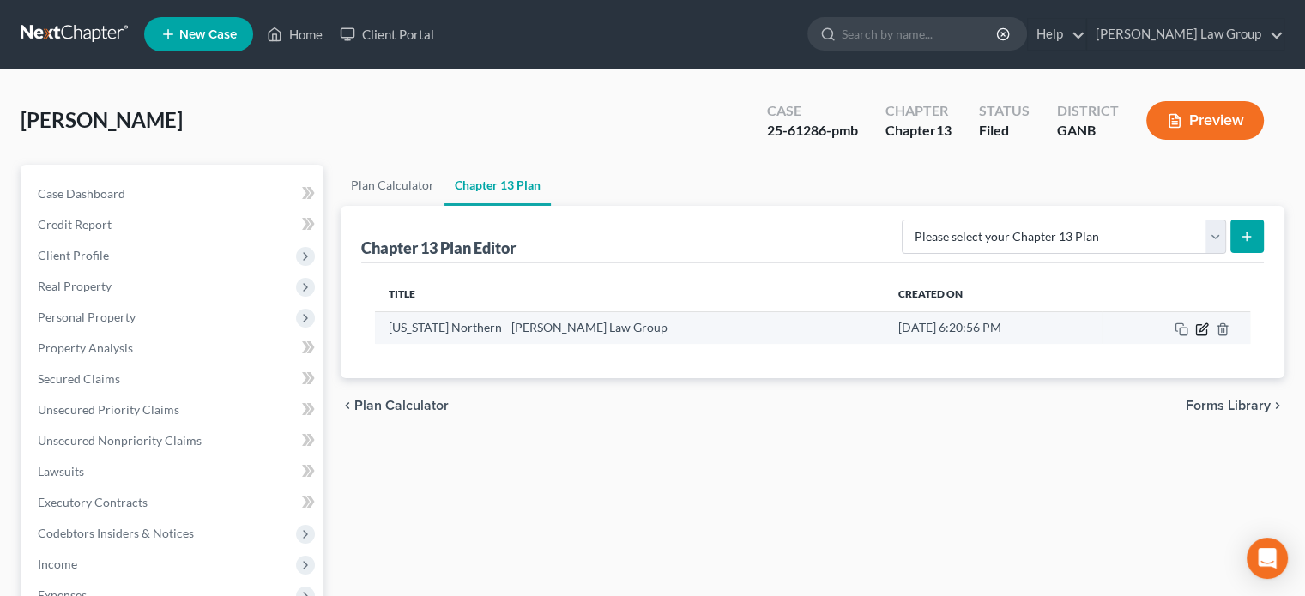
click at [1205, 326] on icon "button" at bounding box center [1203, 327] width 8 height 8
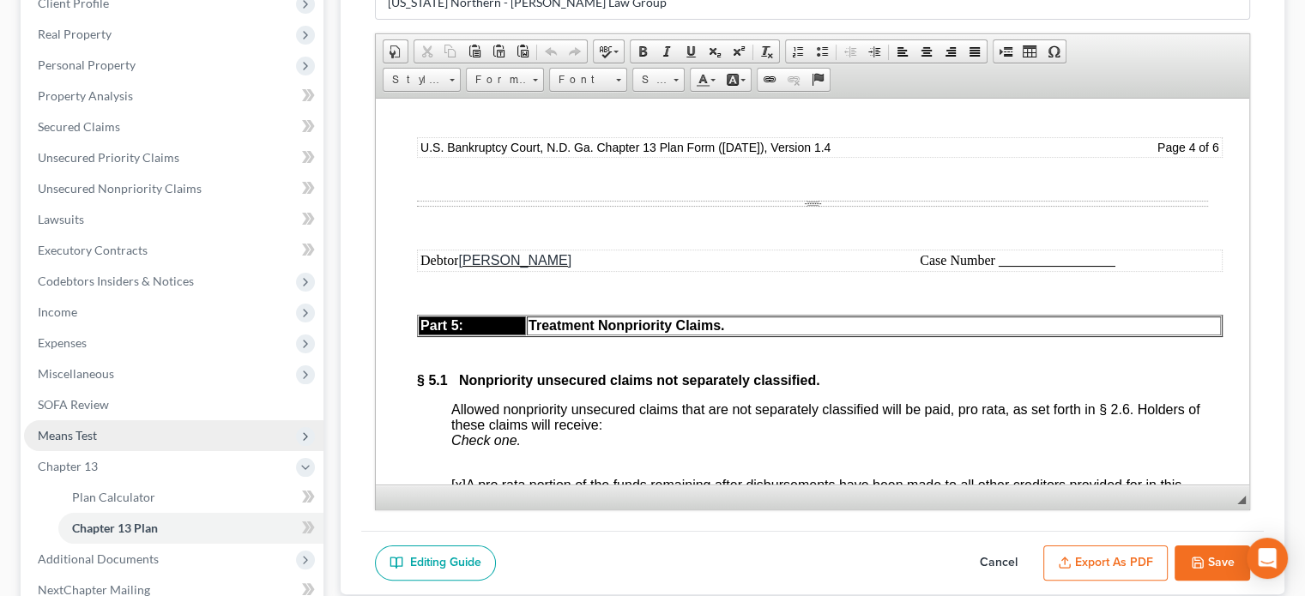
scroll to position [257, 0]
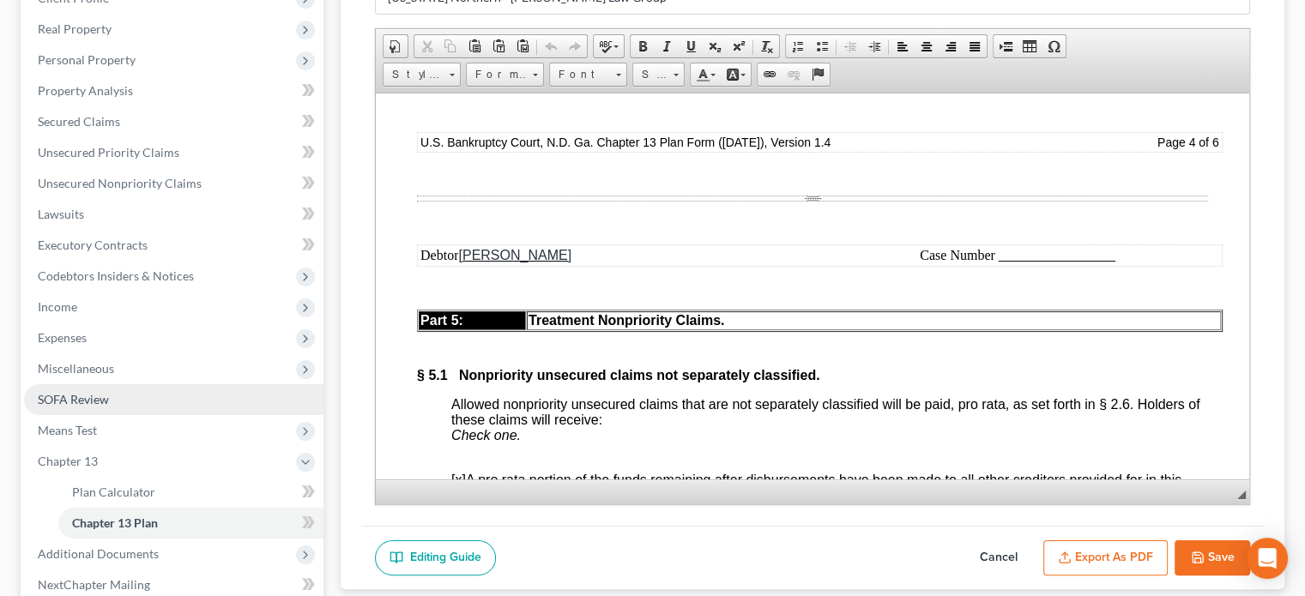
click at [91, 402] on span "SOFA Review" at bounding box center [73, 399] width 71 height 15
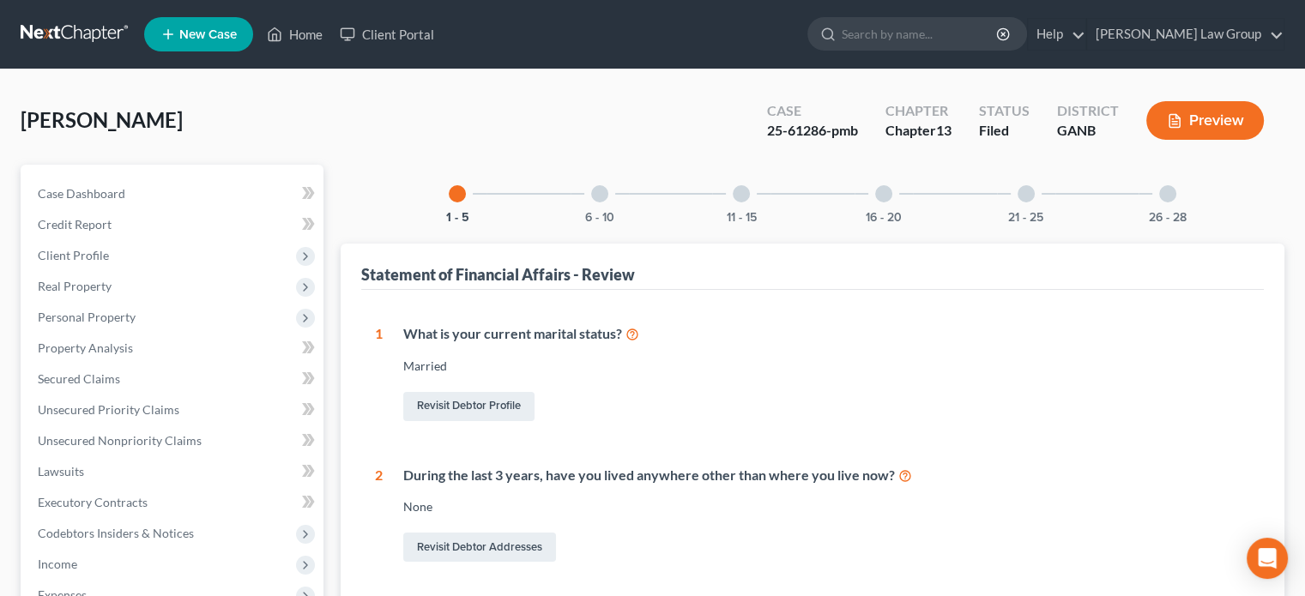
click at [890, 190] on div at bounding box center [883, 193] width 17 height 17
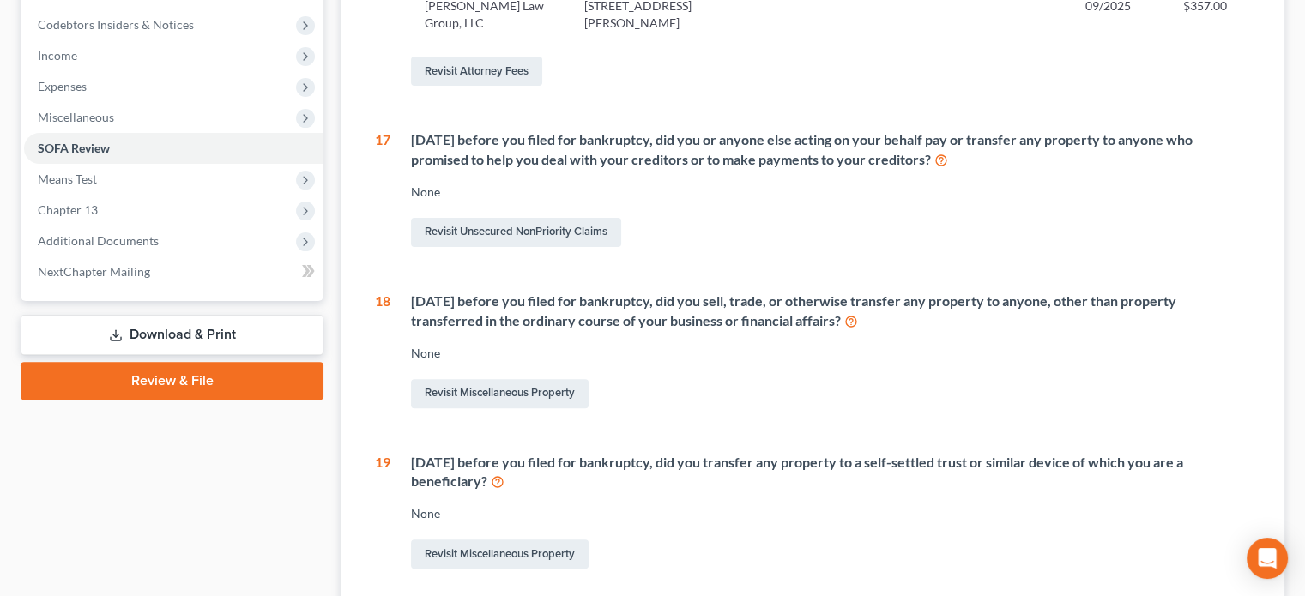
scroll to position [515, 0]
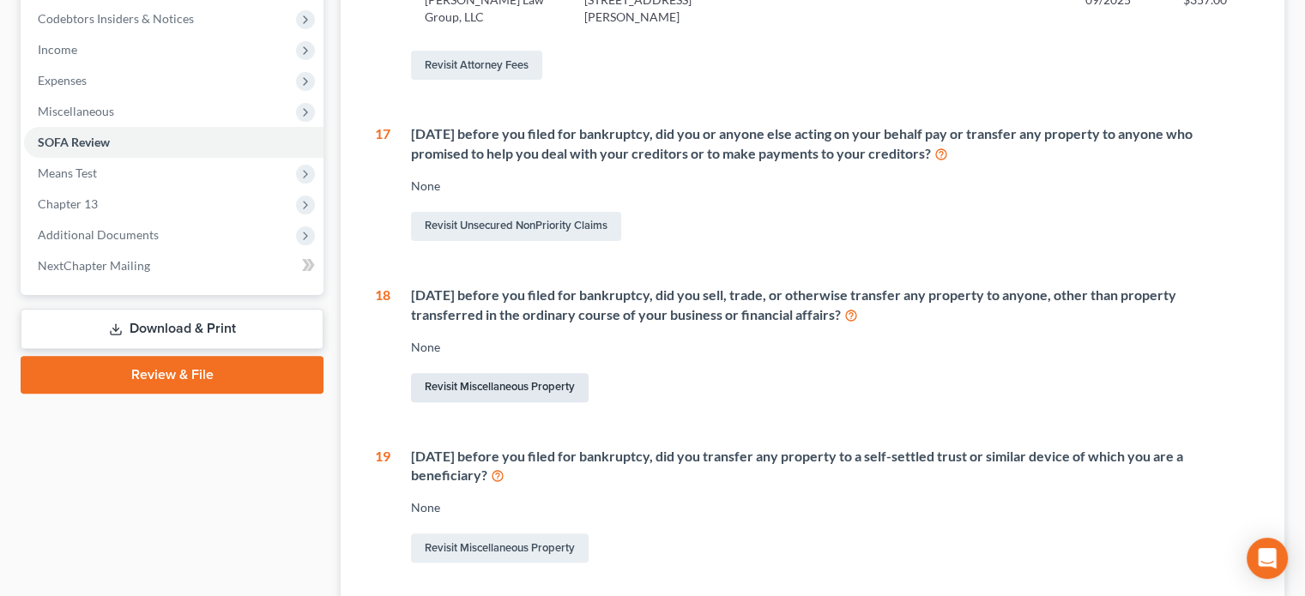
click at [506, 390] on link "Revisit Miscellaneous Property" at bounding box center [500, 387] width 178 height 29
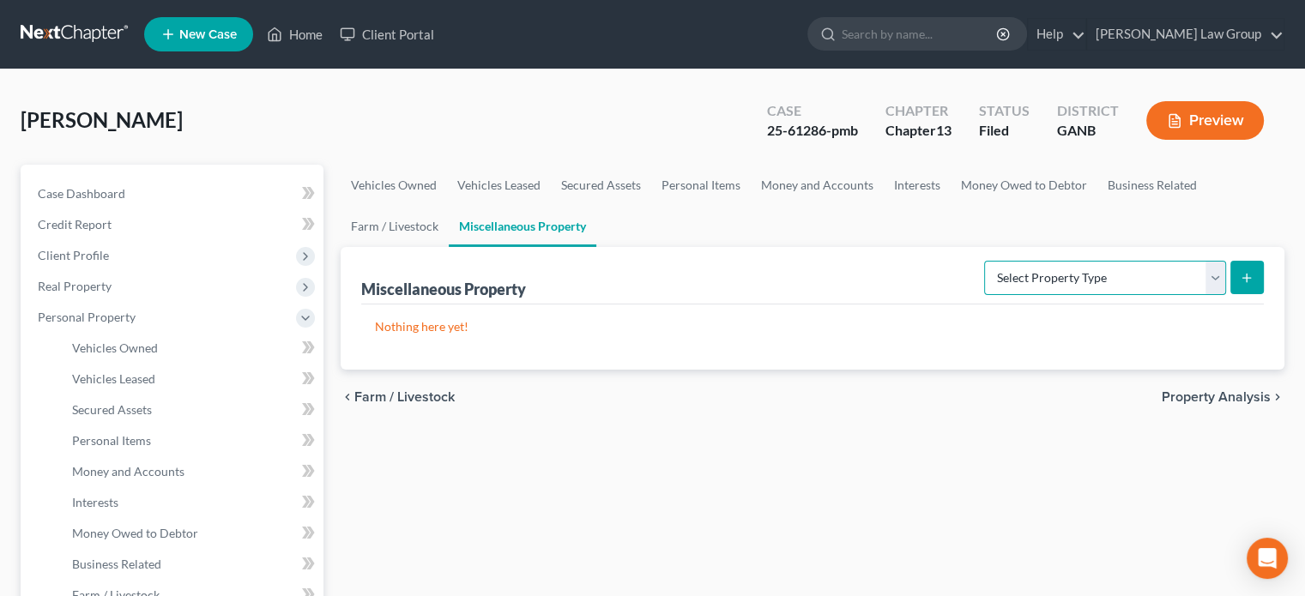
click at [1218, 277] on select "Select Property Type Assigned for Creditor Benefit Within 1 Year Holding for An…" at bounding box center [1105, 278] width 242 height 34
click at [676, 214] on ul "Vehicles Owned Vehicles Leased Secured Assets Personal Items Money and Accounts…" at bounding box center [813, 206] width 944 height 82
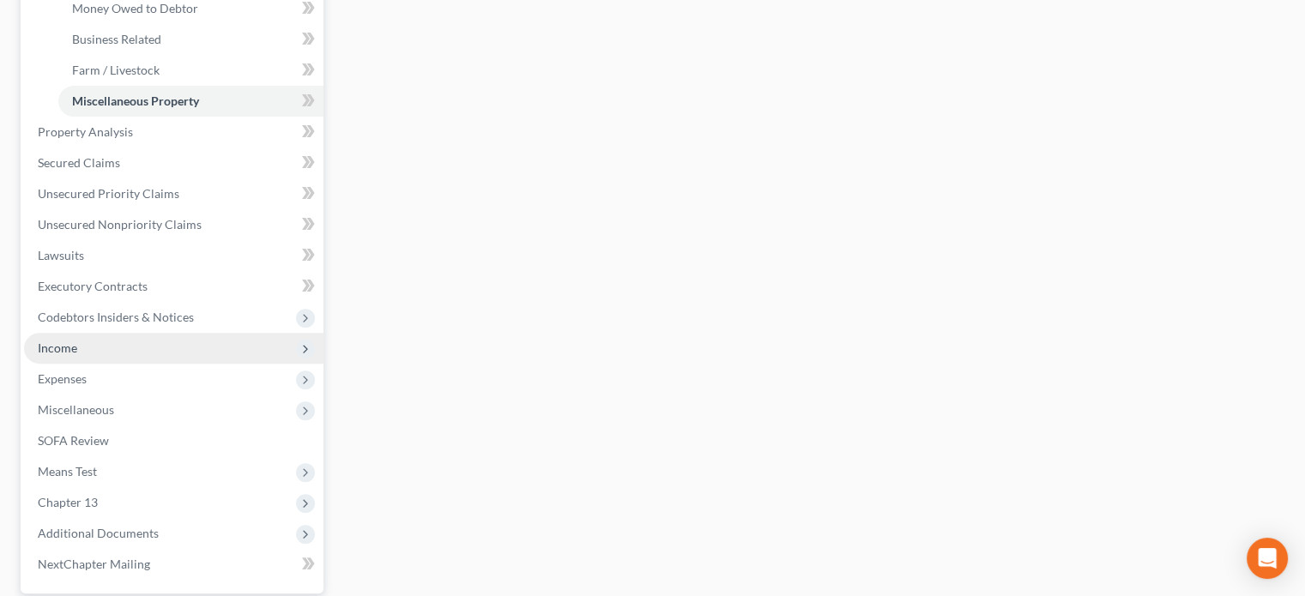
scroll to position [601, 0]
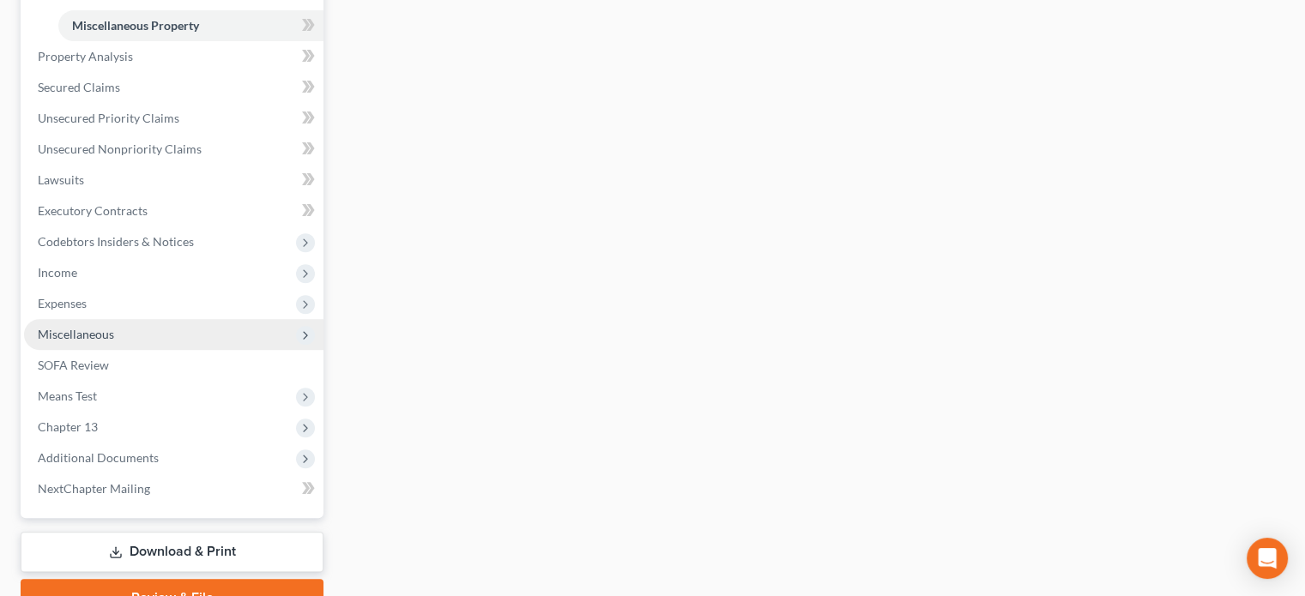
click at [90, 331] on span "Miscellaneous" at bounding box center [76, 334] width 76 height 15
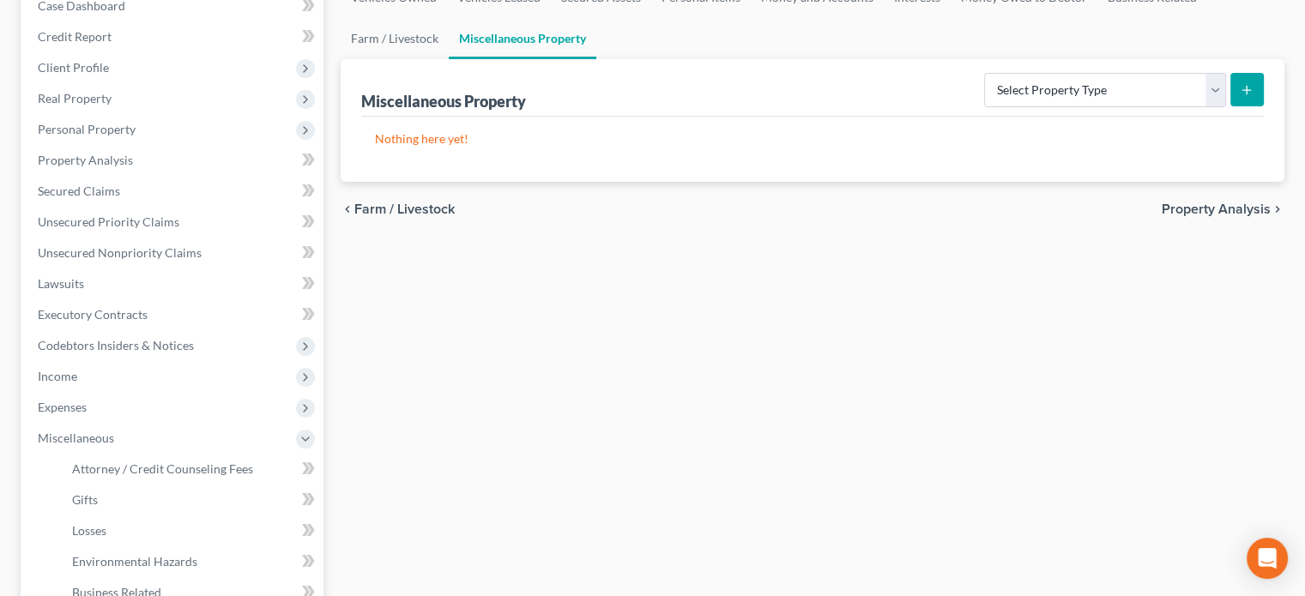
scroll to position [187, 0]
click at [1218, 94] on select "Select Property Type Assigned for Creditor Benefit Within 1 Year Holding for An…" at bounding box center [1105, 91] width 242 height 34
select select "transferred"
click at [984, 74] on select "Select Property Type Assigned for Creditor Benefit Within 1 Year Holding for An…" at bounding box center [1105, 91] width 242 height 34
click at [1249, 93] on icon "submit" at bounding box center [1247, 91] width 14 height 14
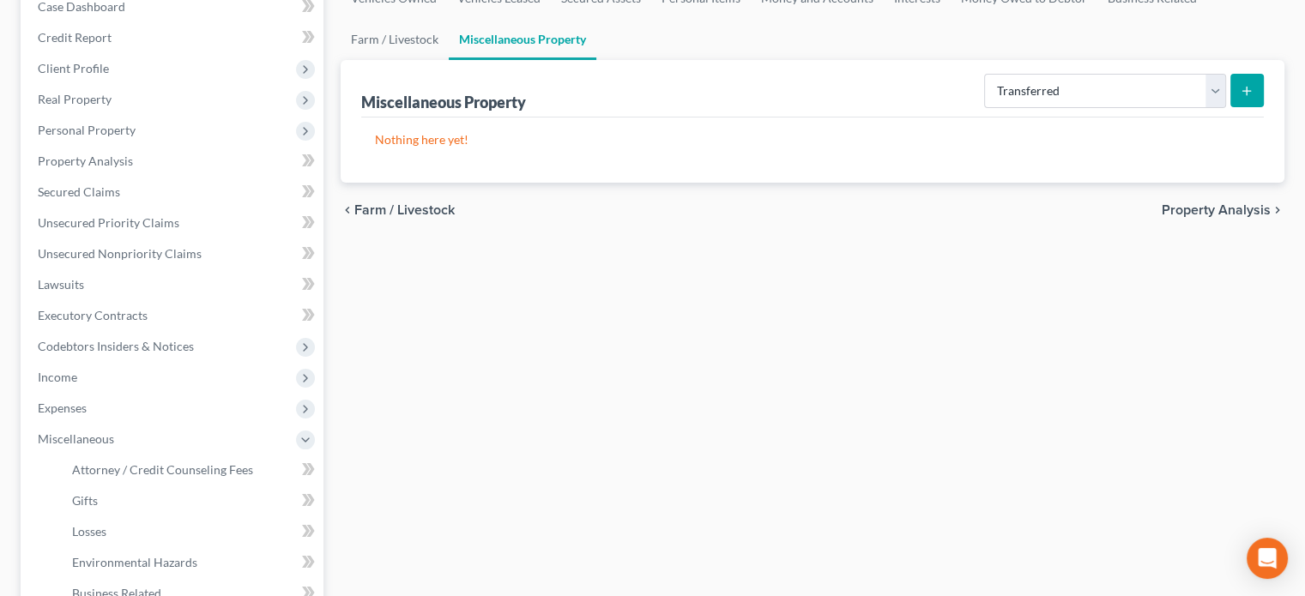
select select "Ordinary (within 2 years)"
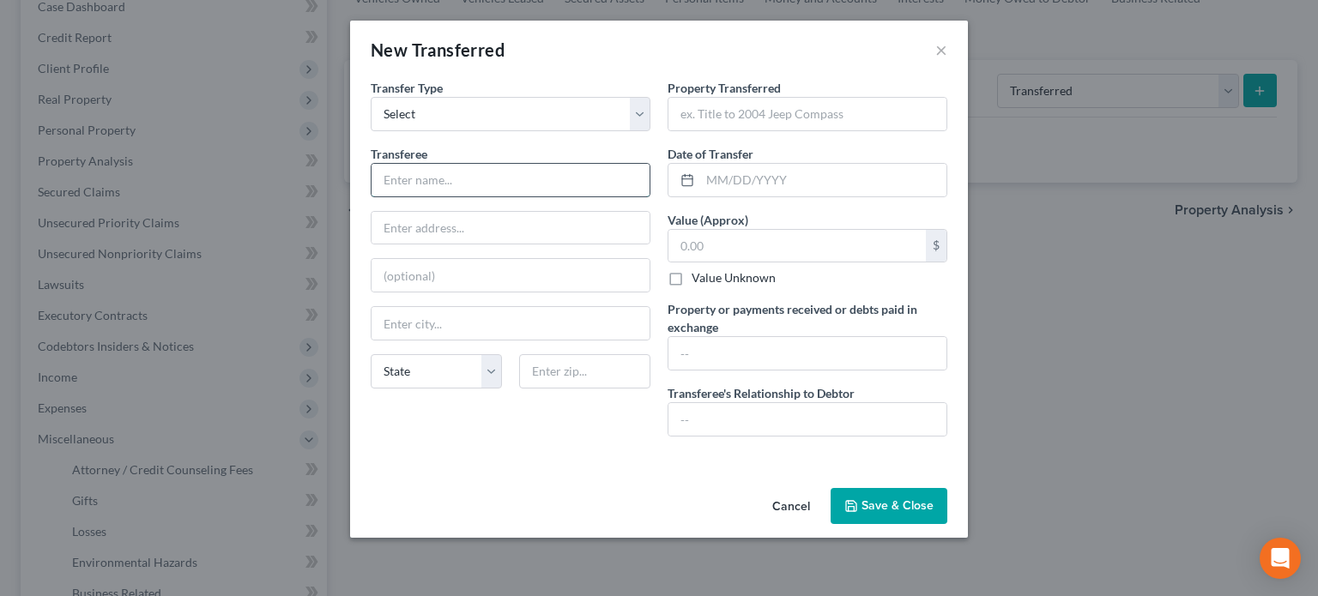
click at [398, 181] on input "text" at bounding box center [511, 180] width 278 height 33
click at [806, 504] on button "Cancel" at bounding box center [790, 507] width 65 height 34
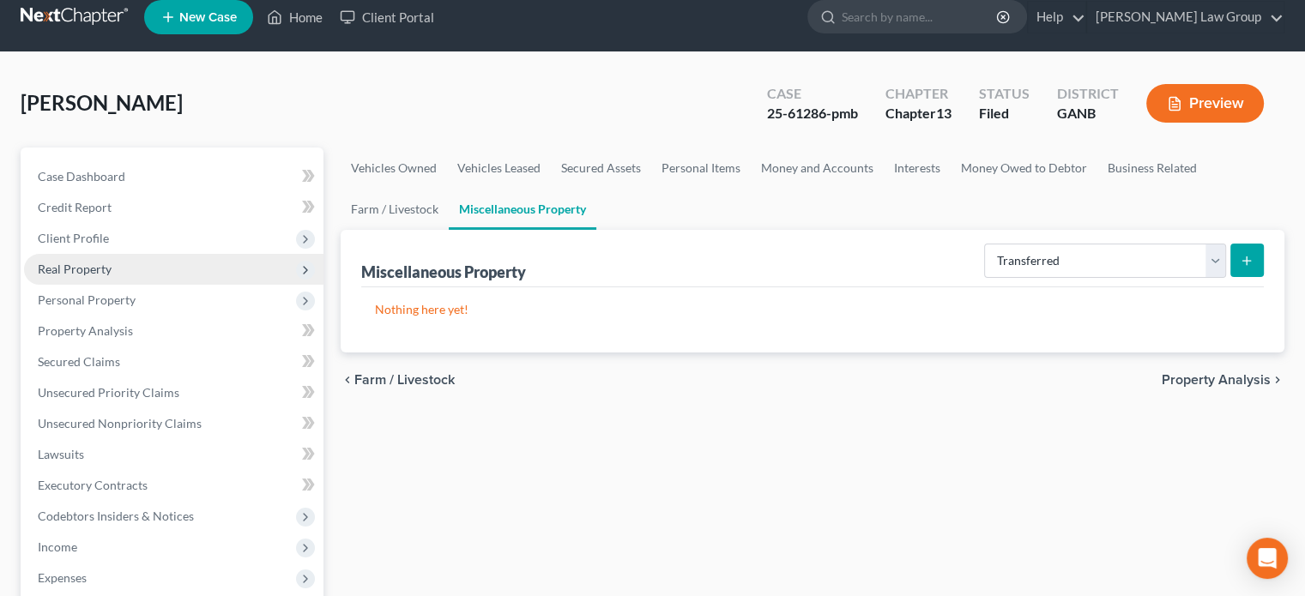
scroll to position [15, 0]
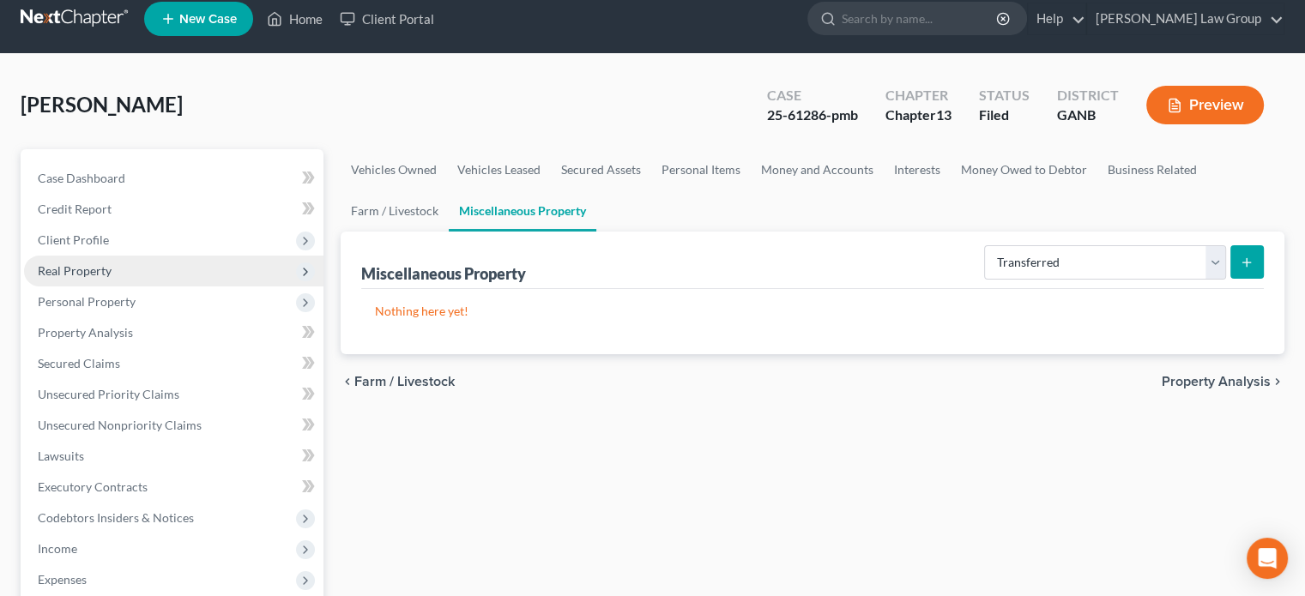
click at [89, 269] on span "Real Property" at bounding box center [75, 270] width 74 height 15
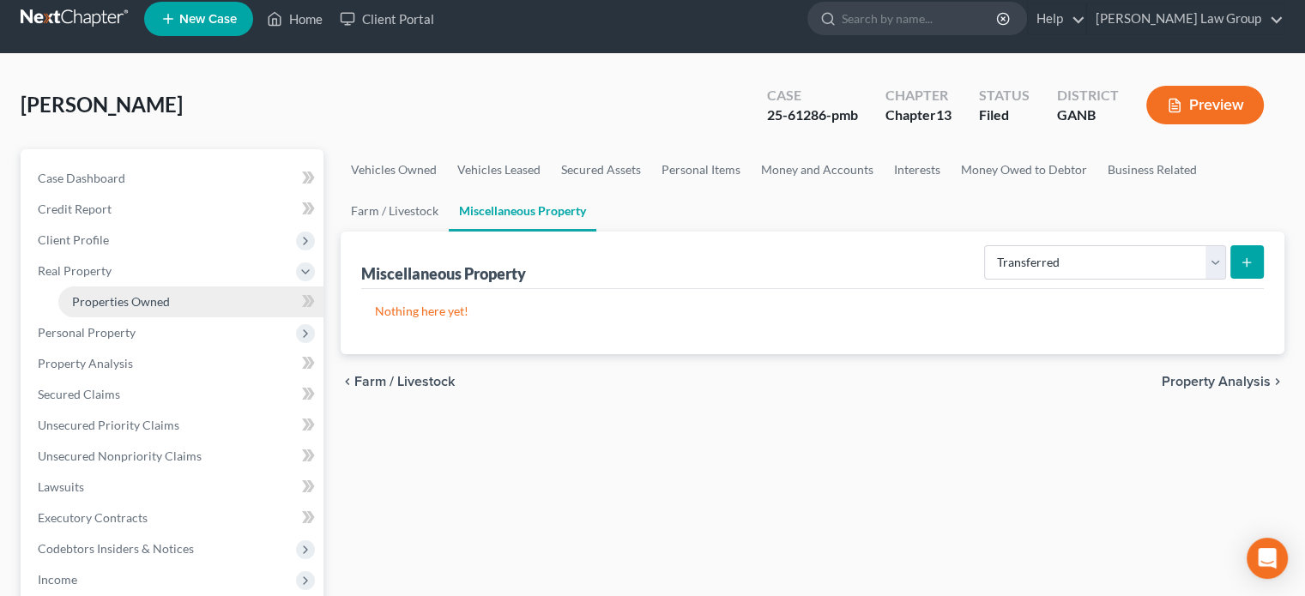
click at [141, 295] on span "Properties Owned" at bounding box center [121, 301] width 98 height 15
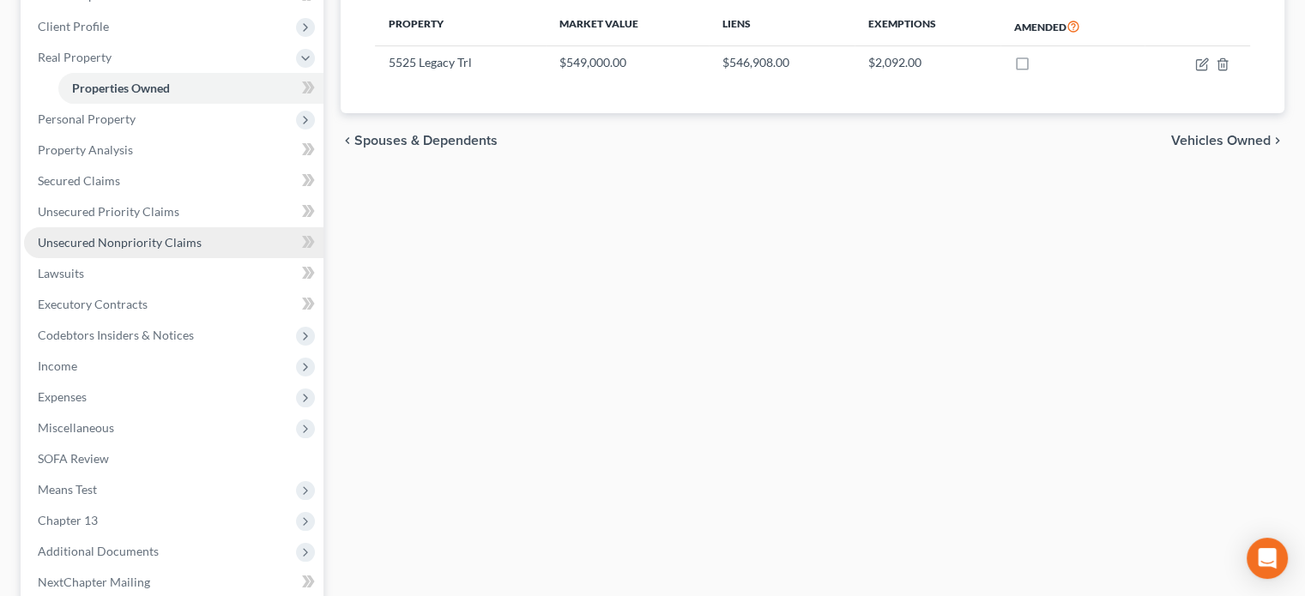
scroll to position [257, 0]
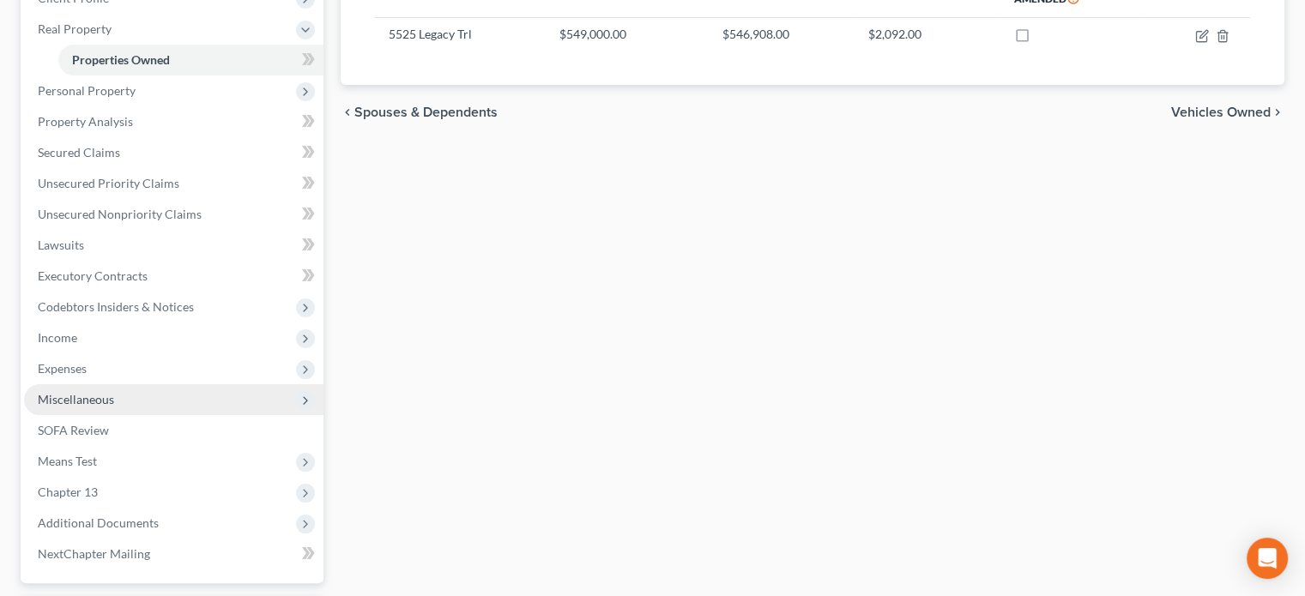
click at [98, 396] on span "Miscellaneous" at bounding box center [76, 399] width 76 height 15
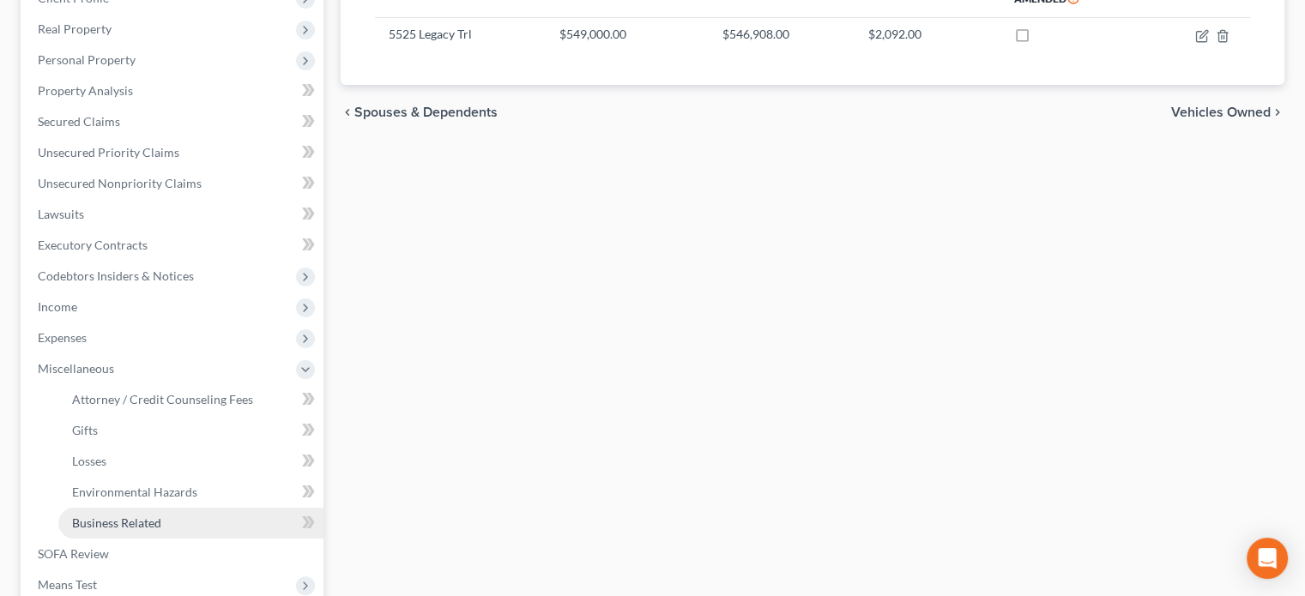
click at [130, 528] on span "Business Related" at bounding box center [116, 523] width 89 height 15
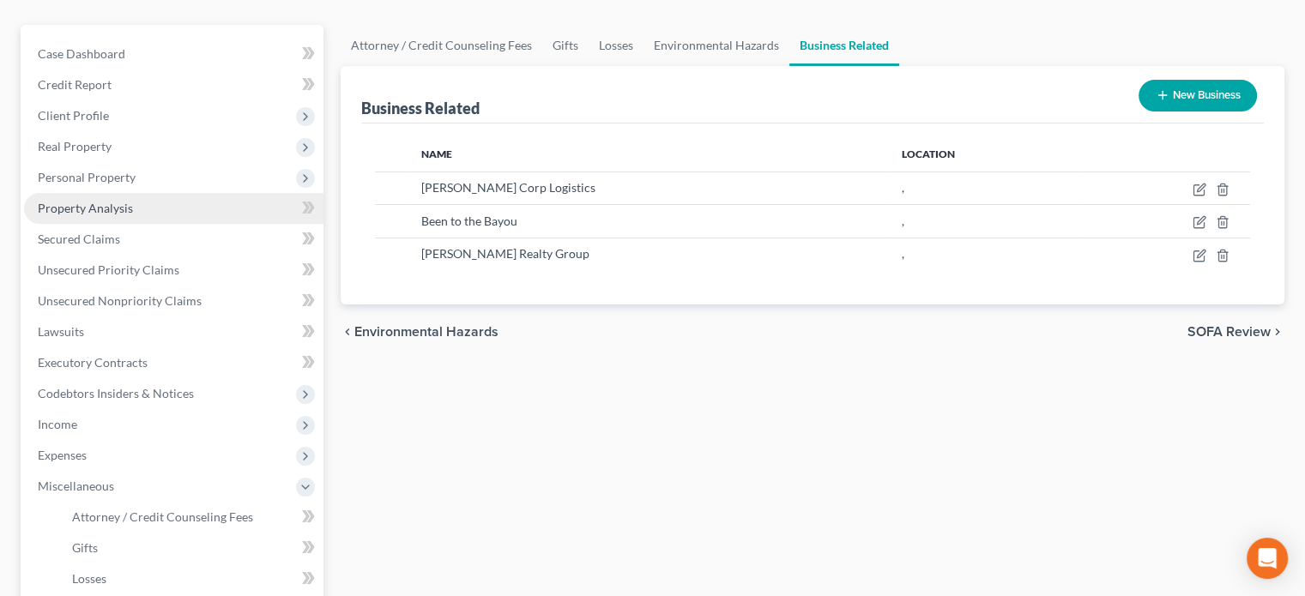
scroll to position [86, 0]
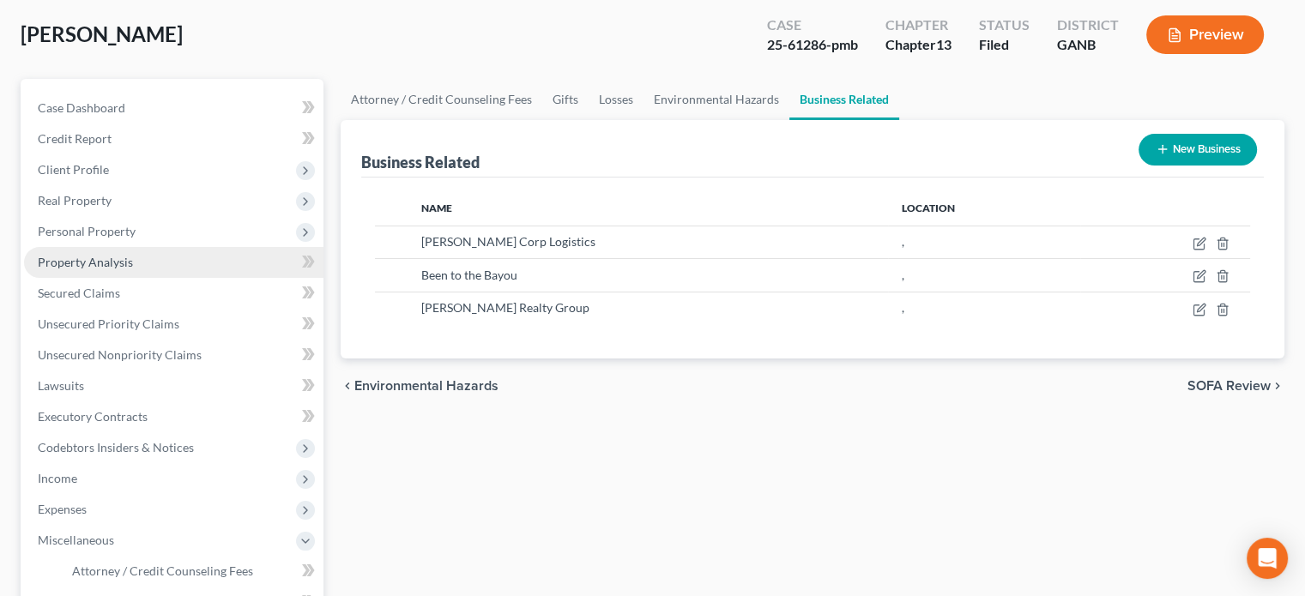
click at [94, 257] on span "Property Analysis" at bounding box center [85, 262] width 95 height 15
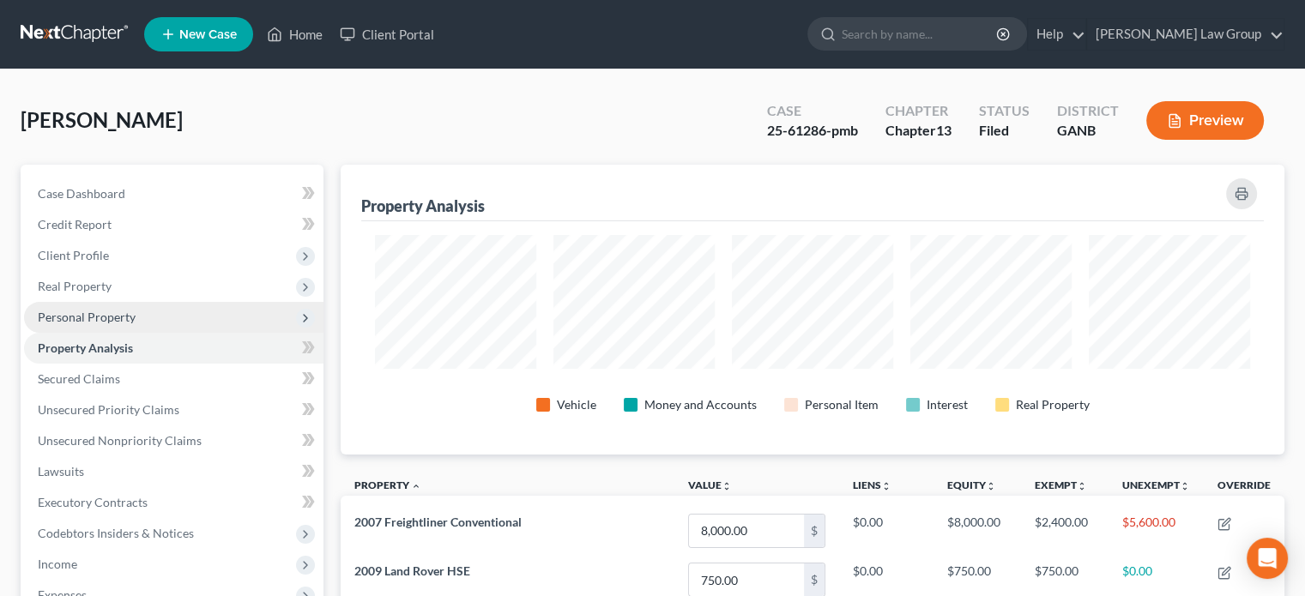
click at [110, 316] on span "Personal Property" at bounding box center [87, 317] width 98 height 15
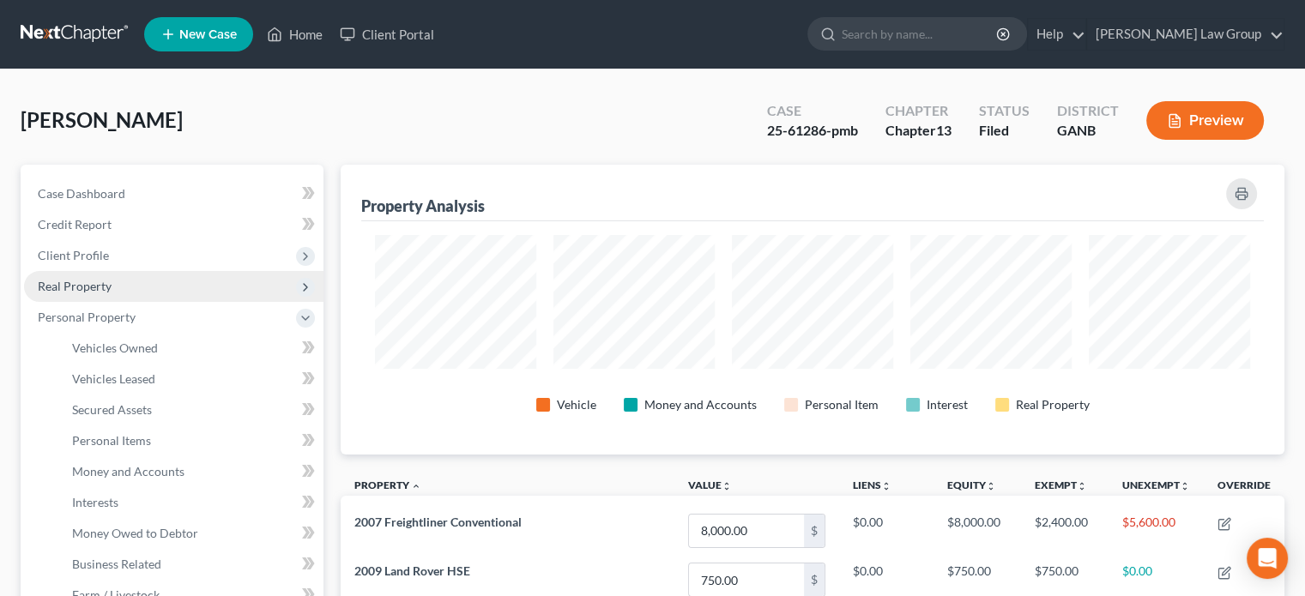
click at [89, 287] on span "Real Property" at bounding box center [75, 286] width 74 height 15
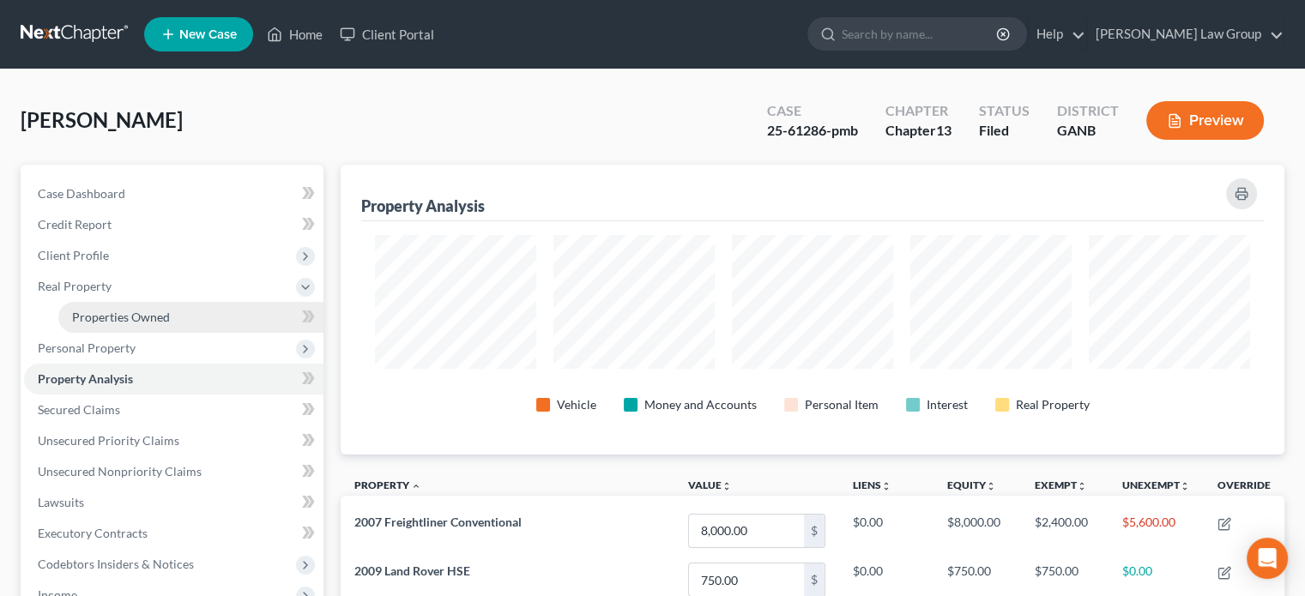
click at [98, 311] on span "Properties Owned" at bounding box center [121, 317] width 98 height 15
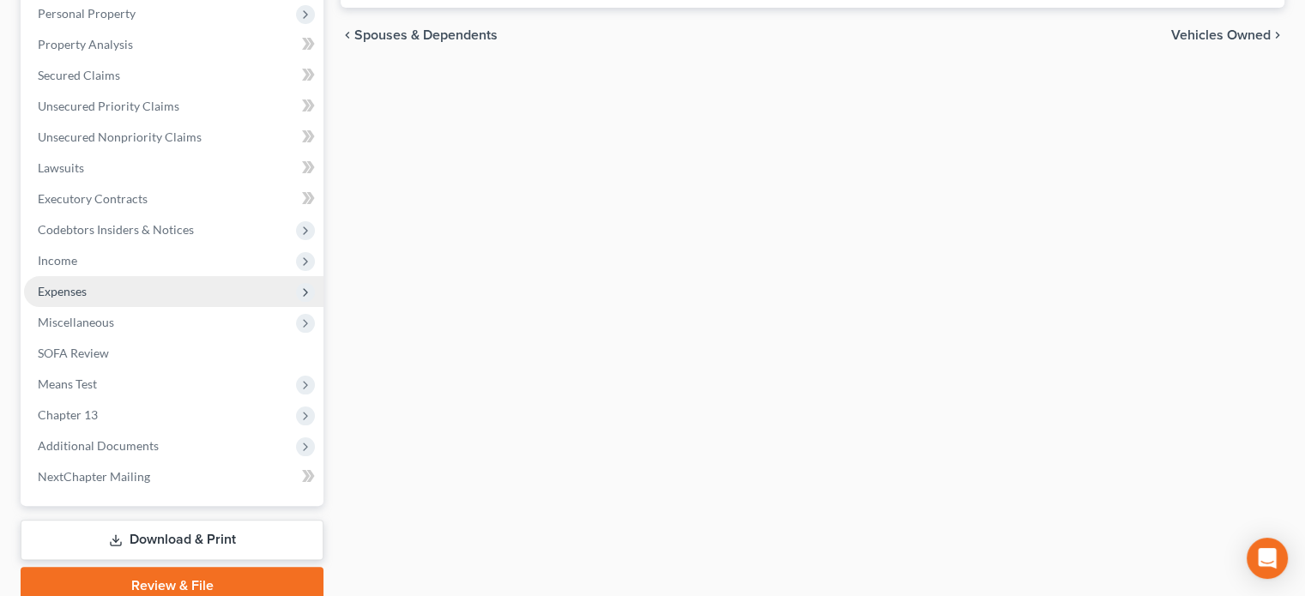
scroll to position [343, 0]
